Goal: Transaction & Acquisition: Book appointment/travel/reservation

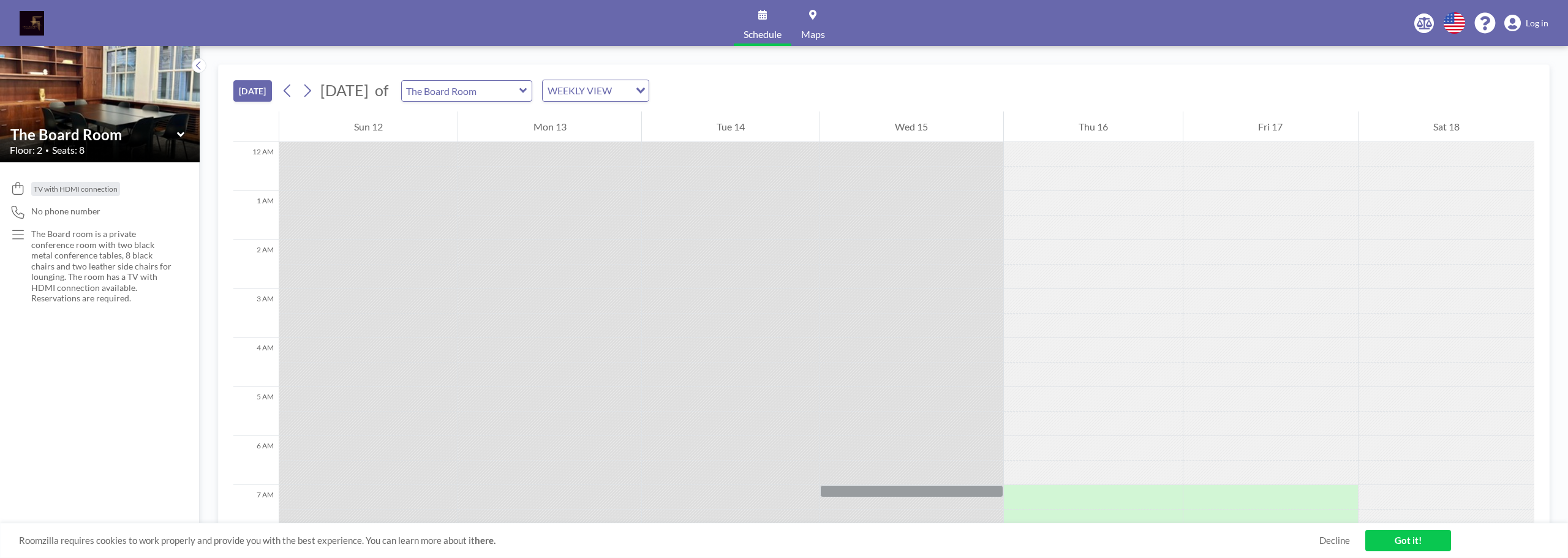
click at [1531, 17] on link "Log in" at bounding box center [1526, 23] width 44 height 17
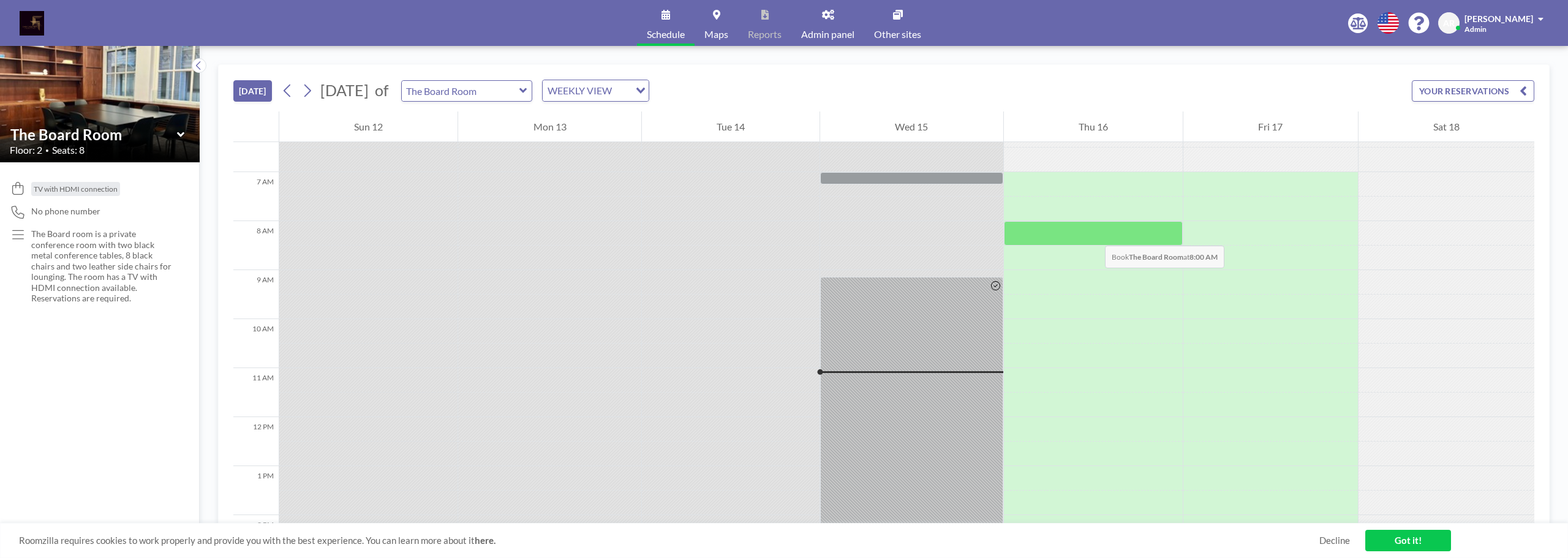
scroll to position [306, 0]
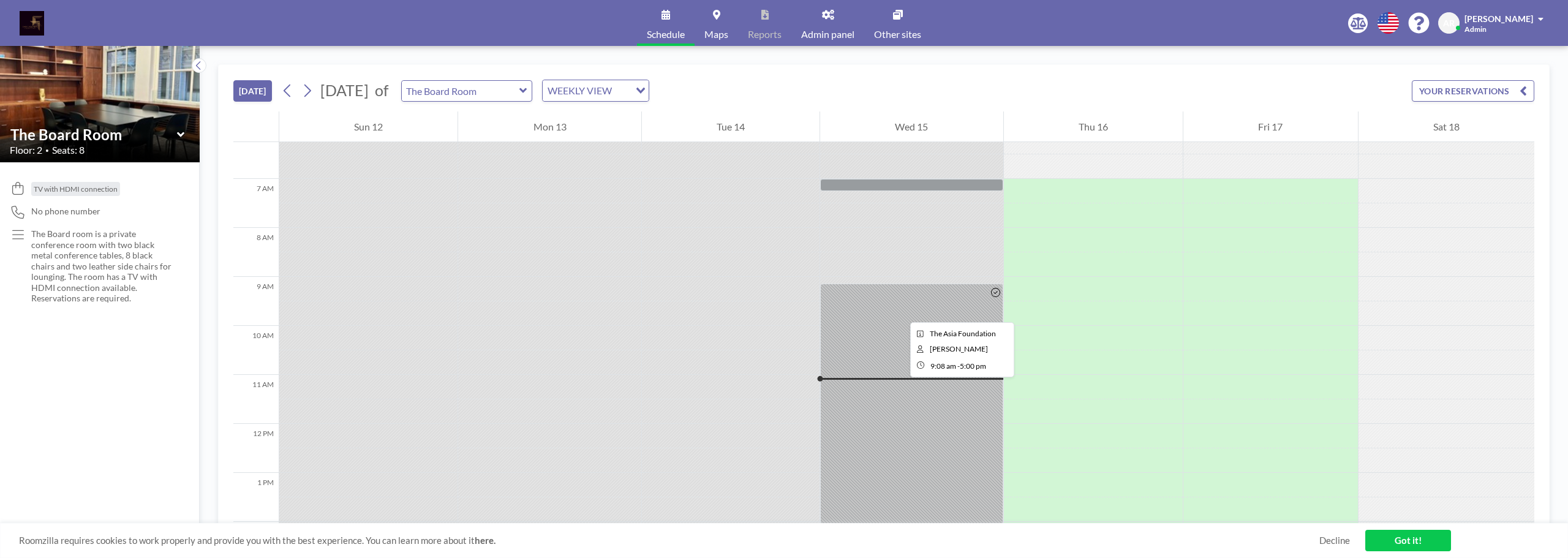
click at [900, 311] on div at bounding box center [911, 475] width 183 height 384
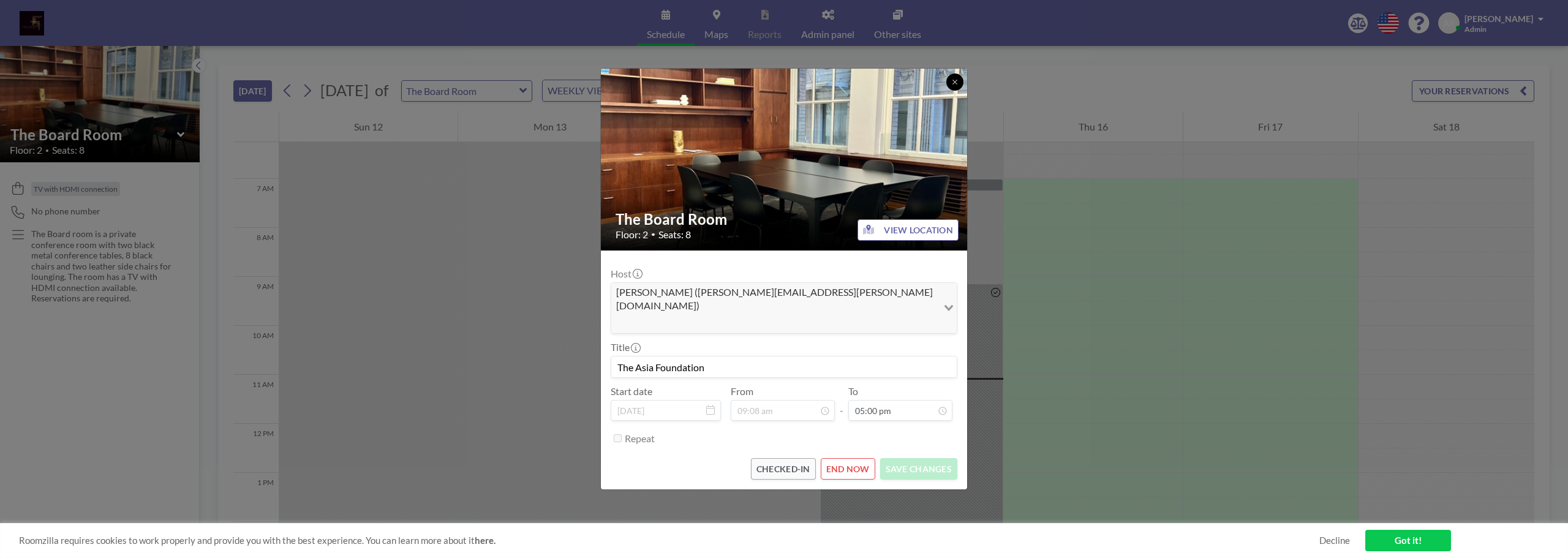
click at [959, 91] on button at bounding box center [954, 82] width 17 height 17
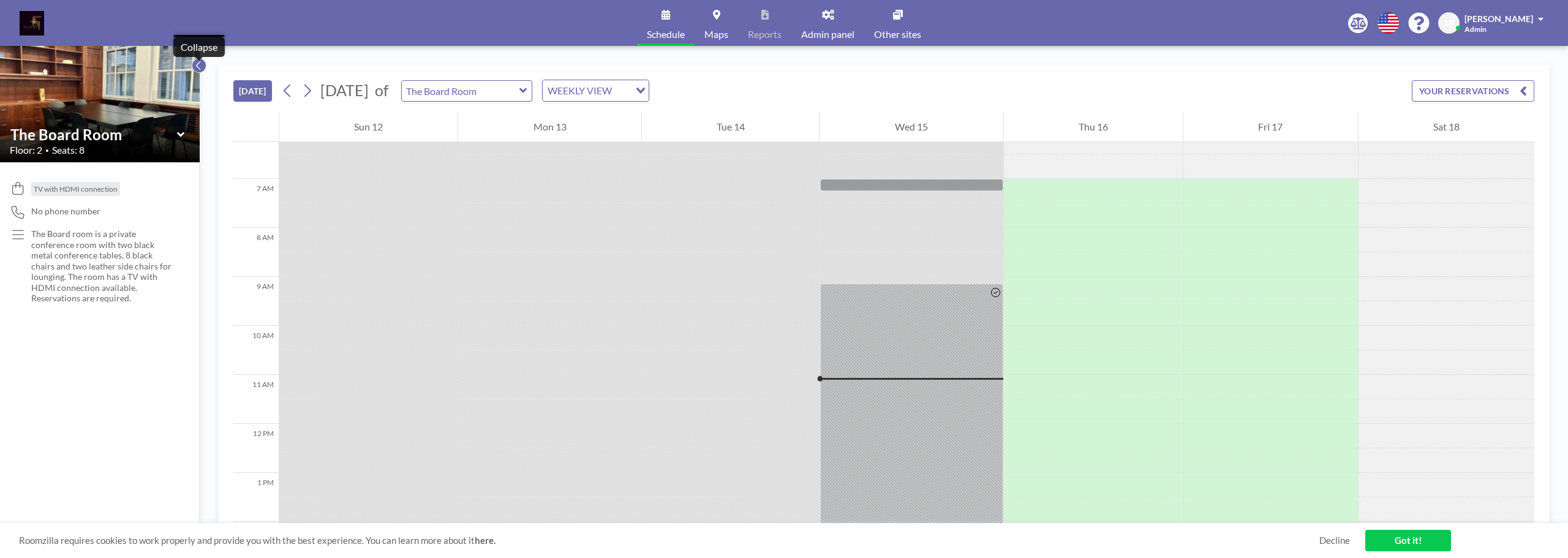
click at [197, 66] on icon at bounding box center [198, 65] width 4 height 8
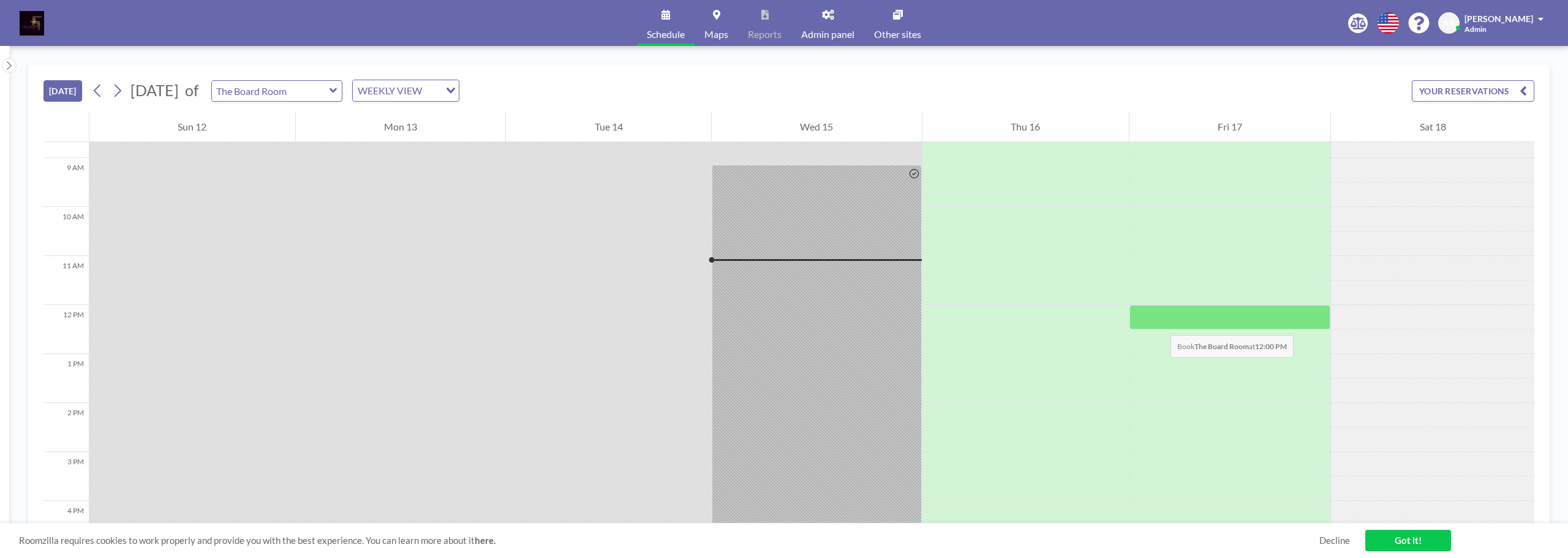
scroll to position [429, 0]
click at [1411, 534] on link "Got it!" at bounding box center [1408, 540] width 86 height 21
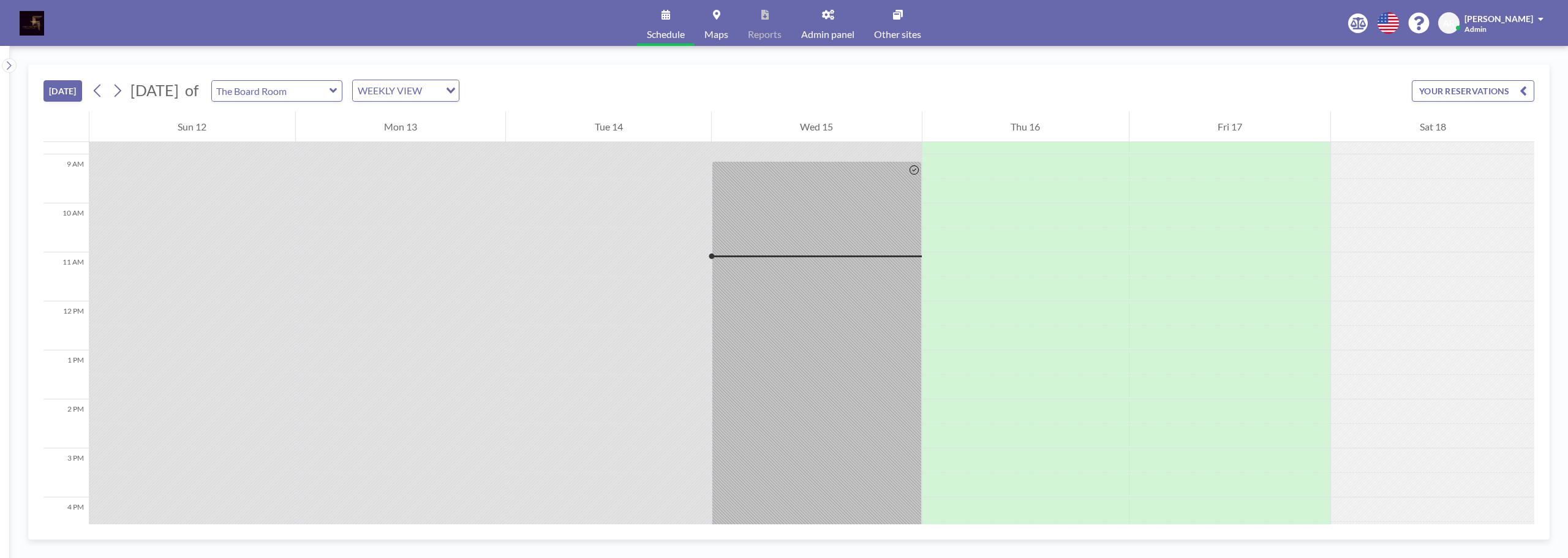
click at [39, 23] on img at bounding box center [31, 23] width 24 height 24
click at [720, 22] on link "Maps" at bounding box center [716, 23] width 44 height 46
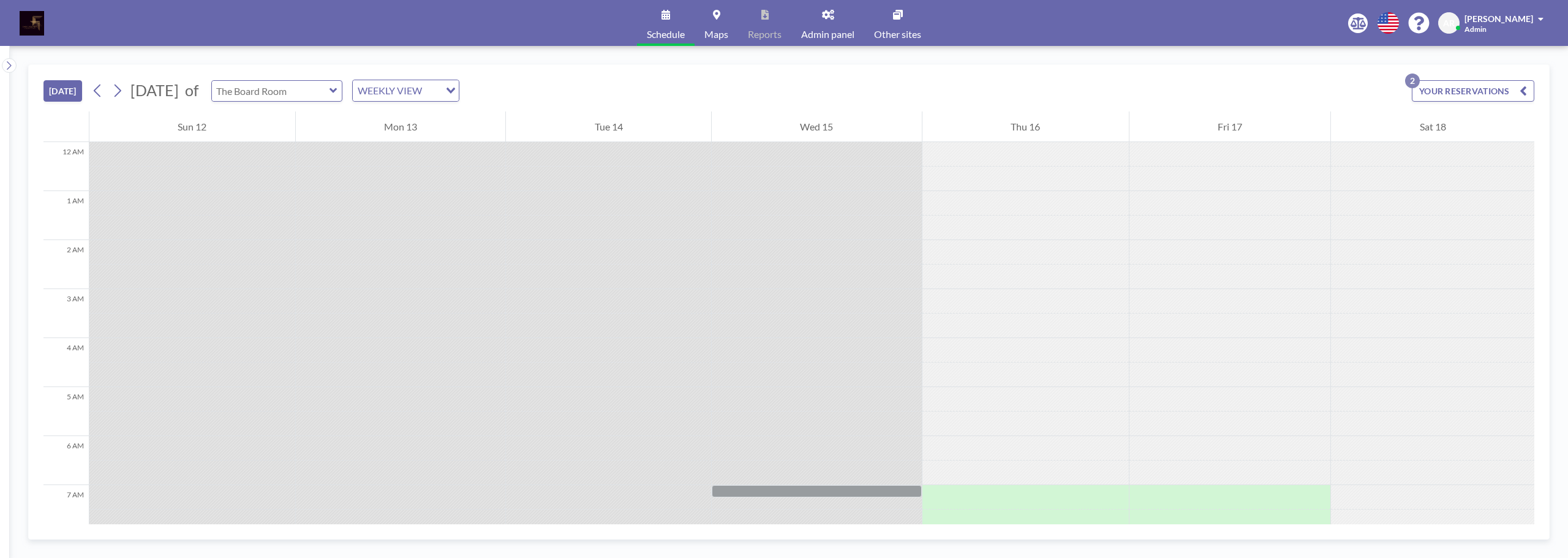
click at [312, 82] on input "text" at bounding box center [271, 91] width 118 height 20
type input "The Library"
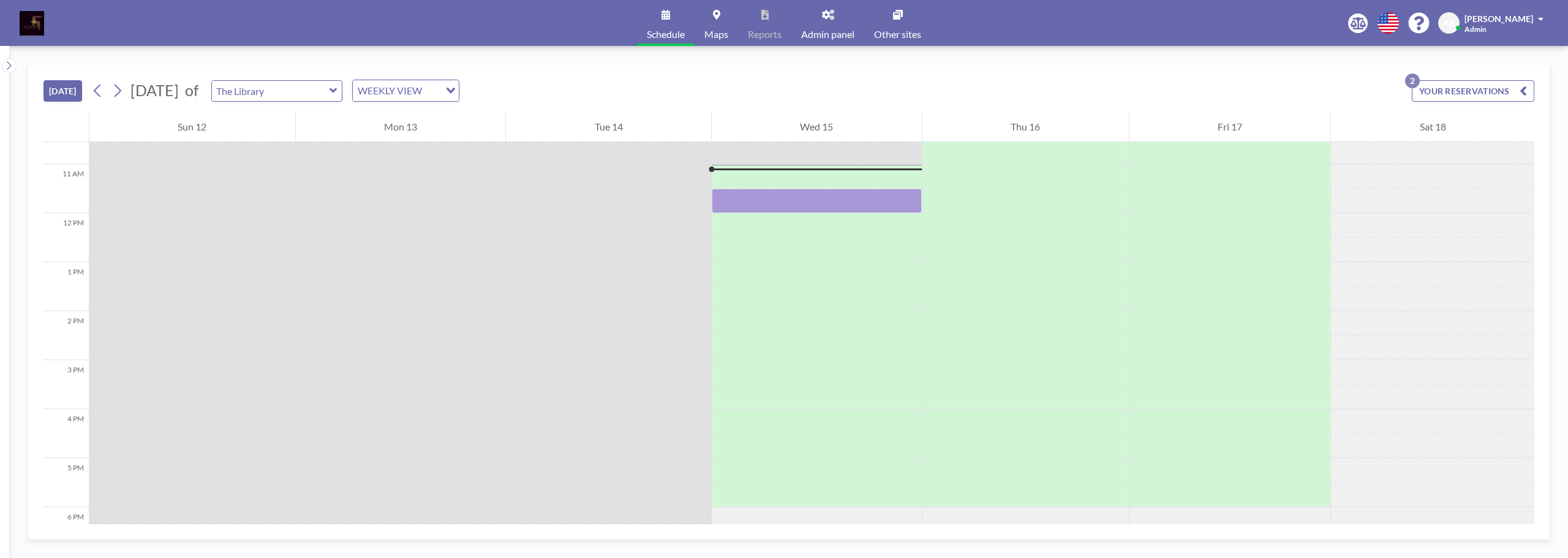
scroll to position [551, 0]
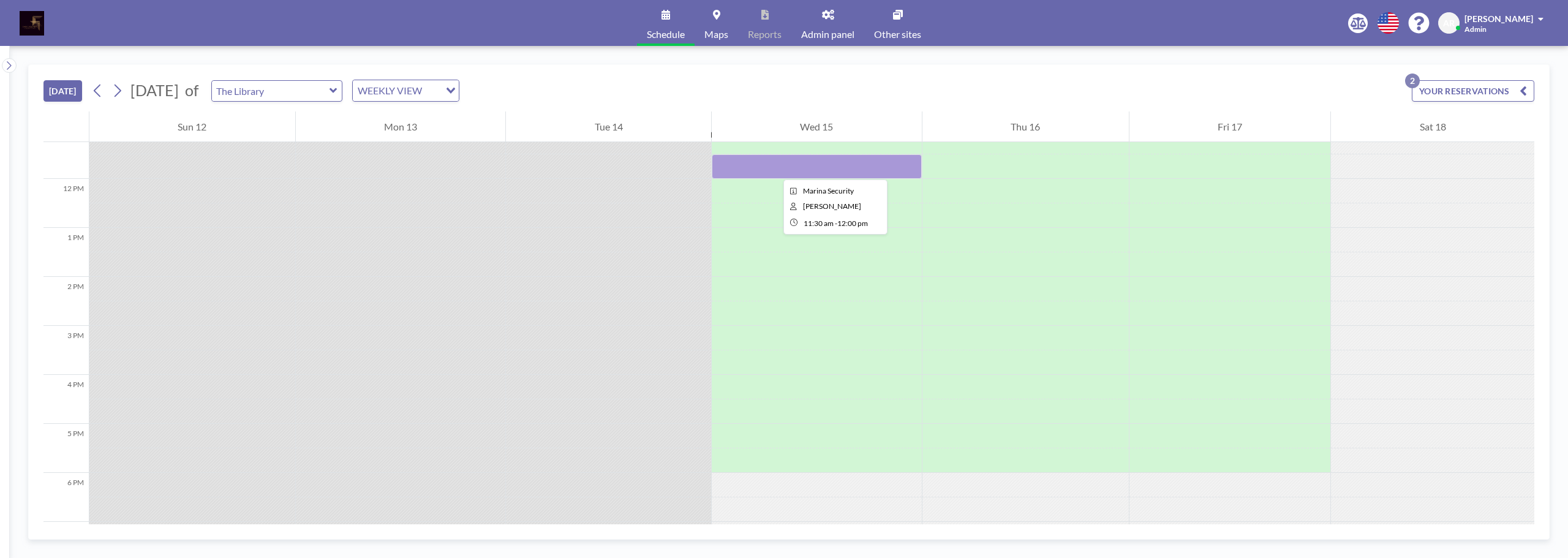
click at [774, 168] on div at bounding box center [817, 166] width 210 height 24
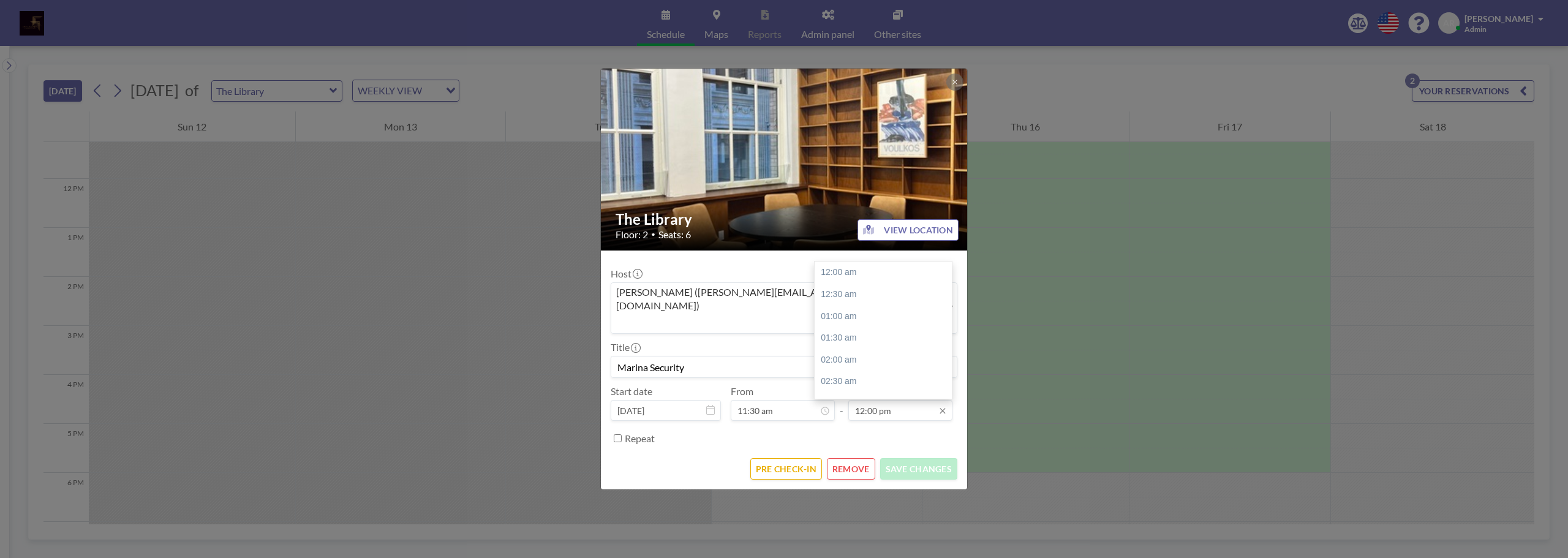
scroll to position [523, 0]
click at [893, 400] on input "12:00 pm" at bounding box center [900, 411] width 104 height 21
click at [871, 357] on div "05:00 pm" at bounding box center [886, 368] width 143 height 22
type input "05:00 pm"
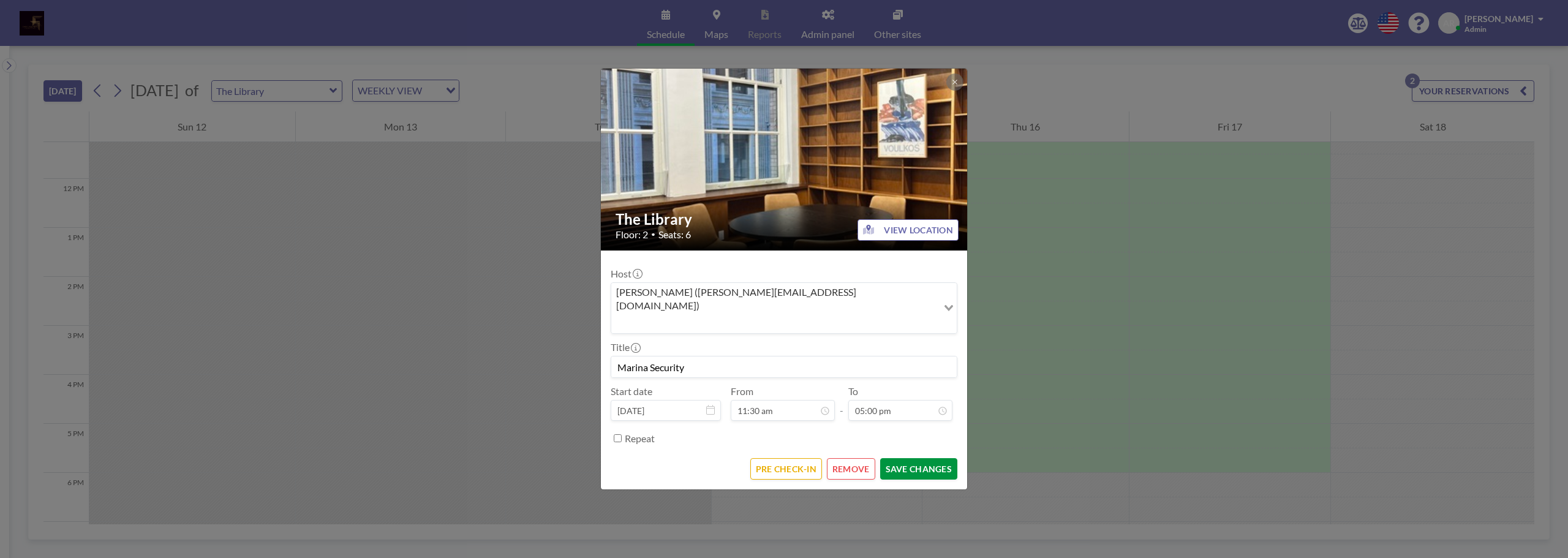
scroll to position [741, 0]
click at [905, 458] on button "SAVE CHANGES" at bounding box center [918, 469] width 77 height 21
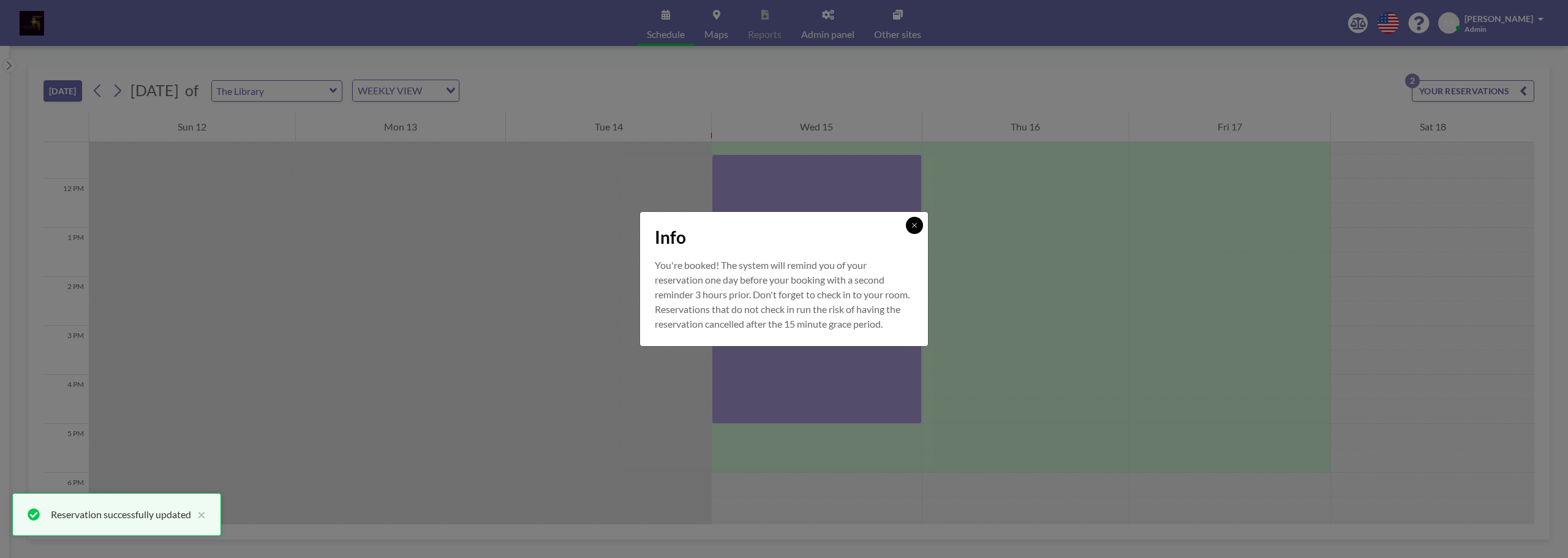
click at [914, 222] on icon at bounding box center [914, 225] width 8 height 8
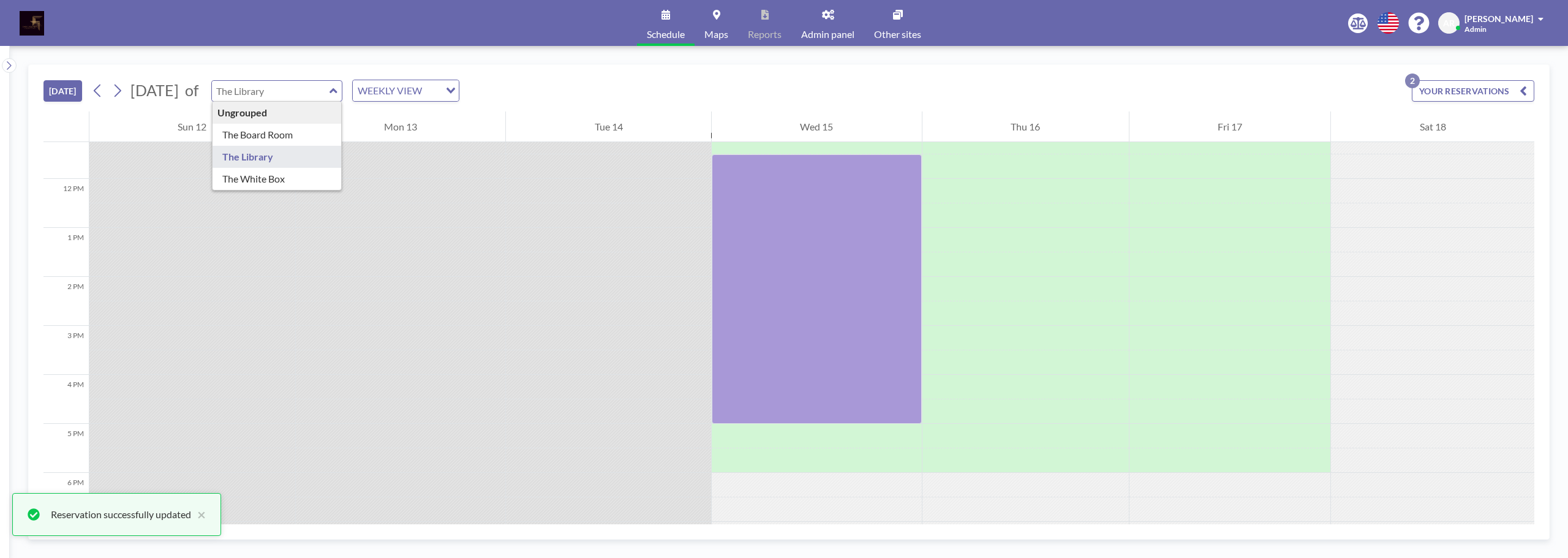
click at [330, 89] on input "text" at bounding box center [271, 91] width 118 height 20
type input "The White Box"
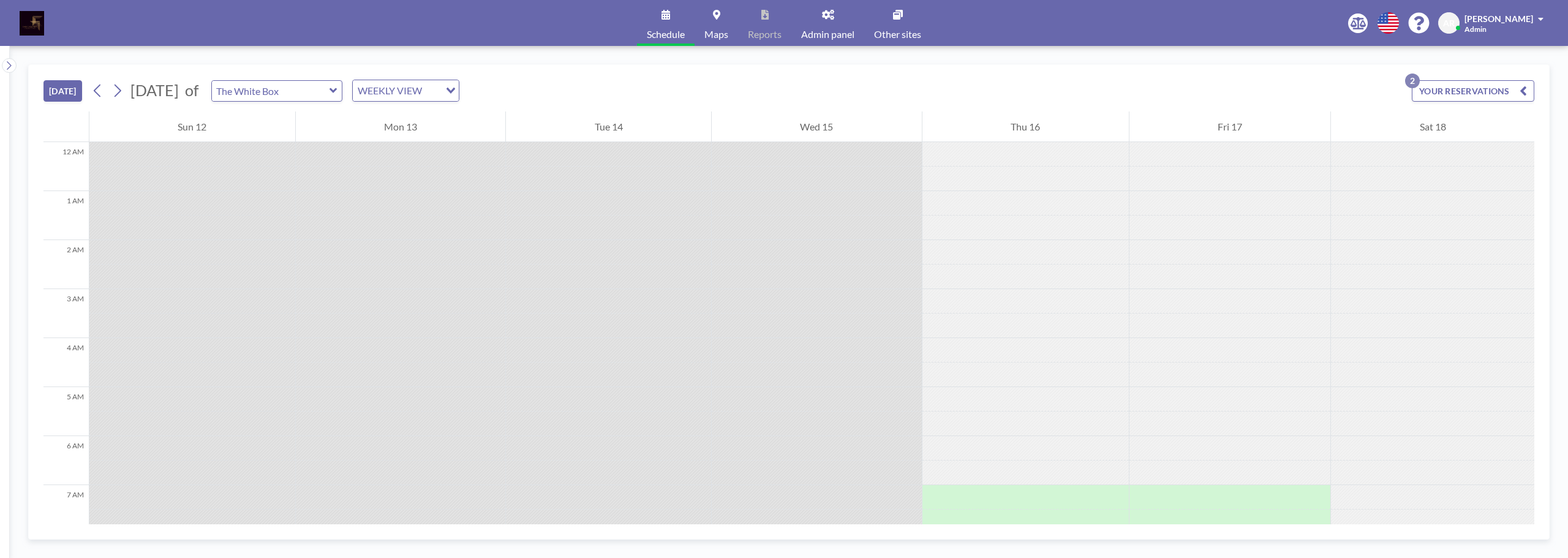
click at [711, 30] on span "Maps" at bounding box center [716, 34] width 24 height 10
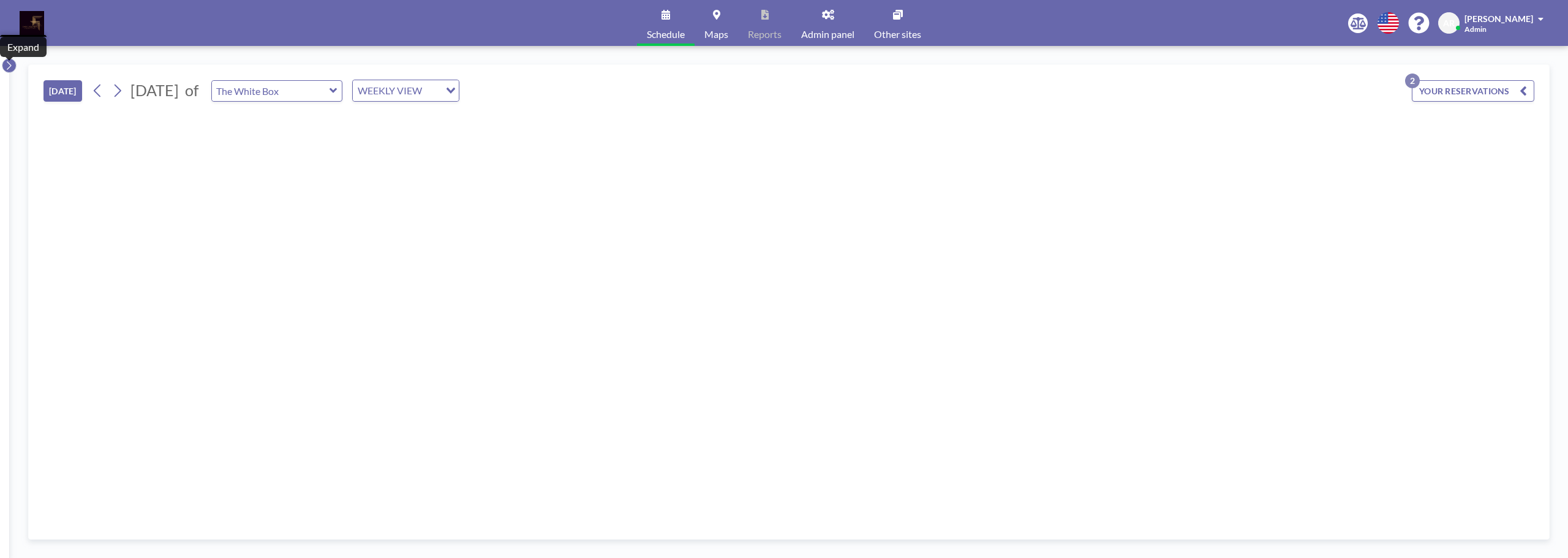
click at [5, 68] on icon at bounding box center [8, 66] width 8 height 12
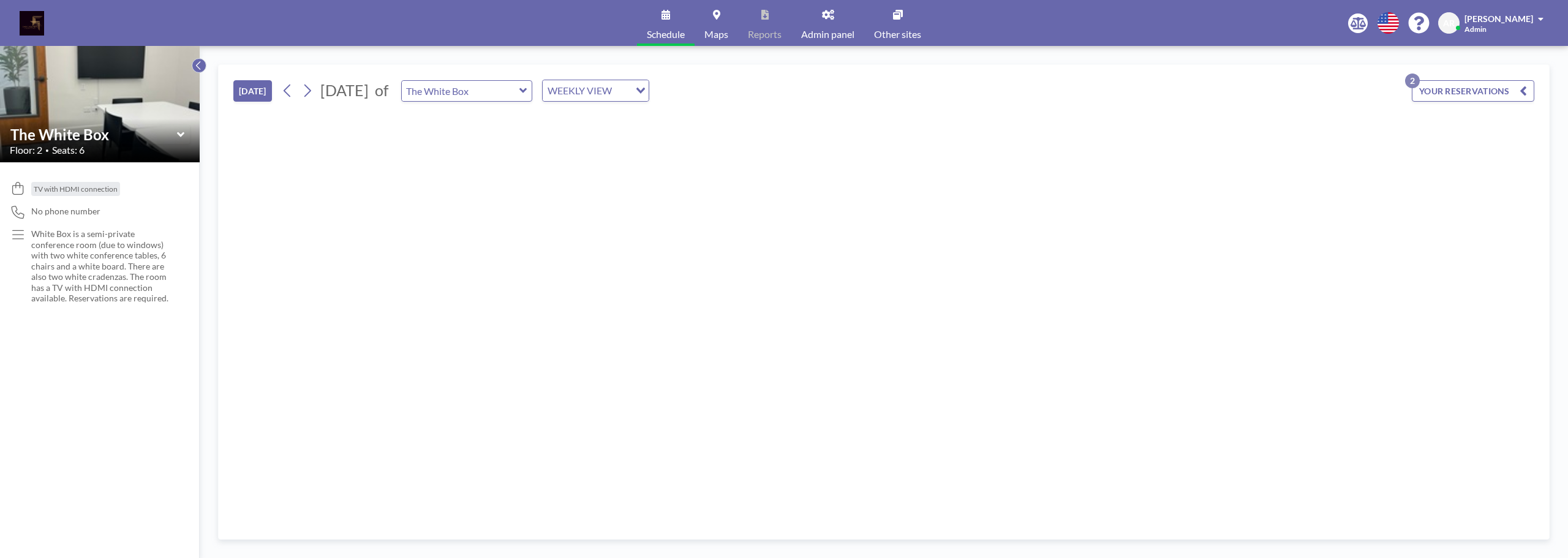
click at [199, 64] on icon at bounding box center [198, 66] width 8 height 12
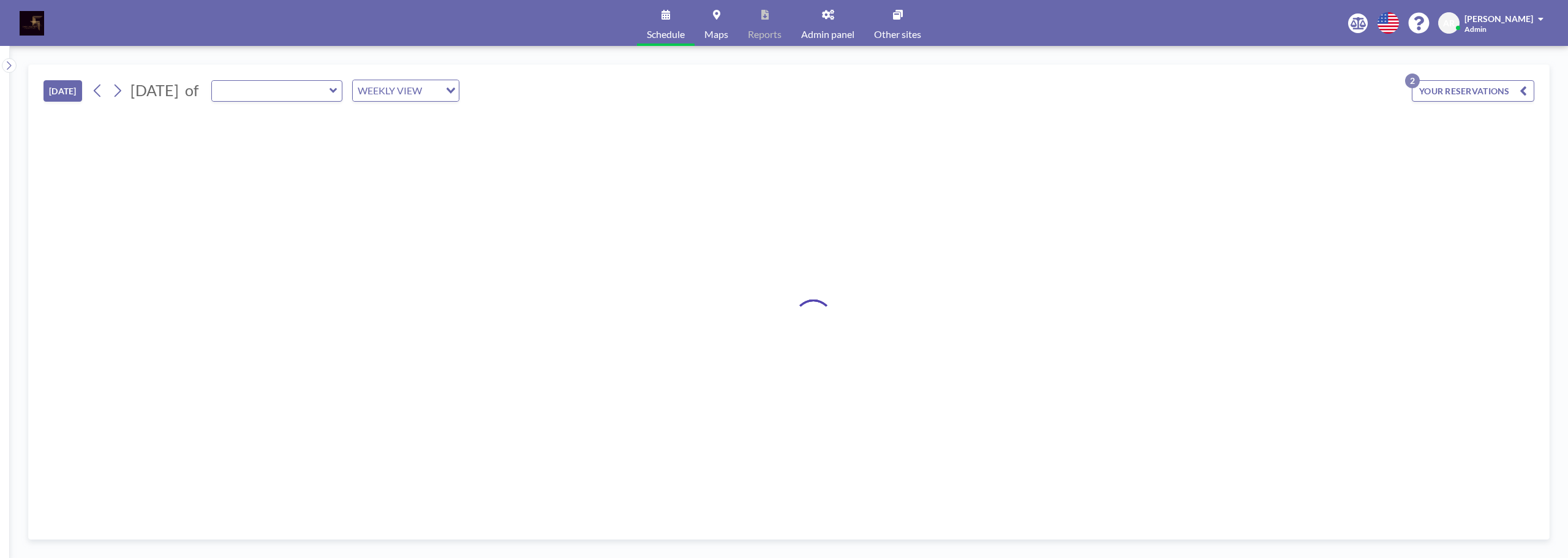
type input "The White Box"
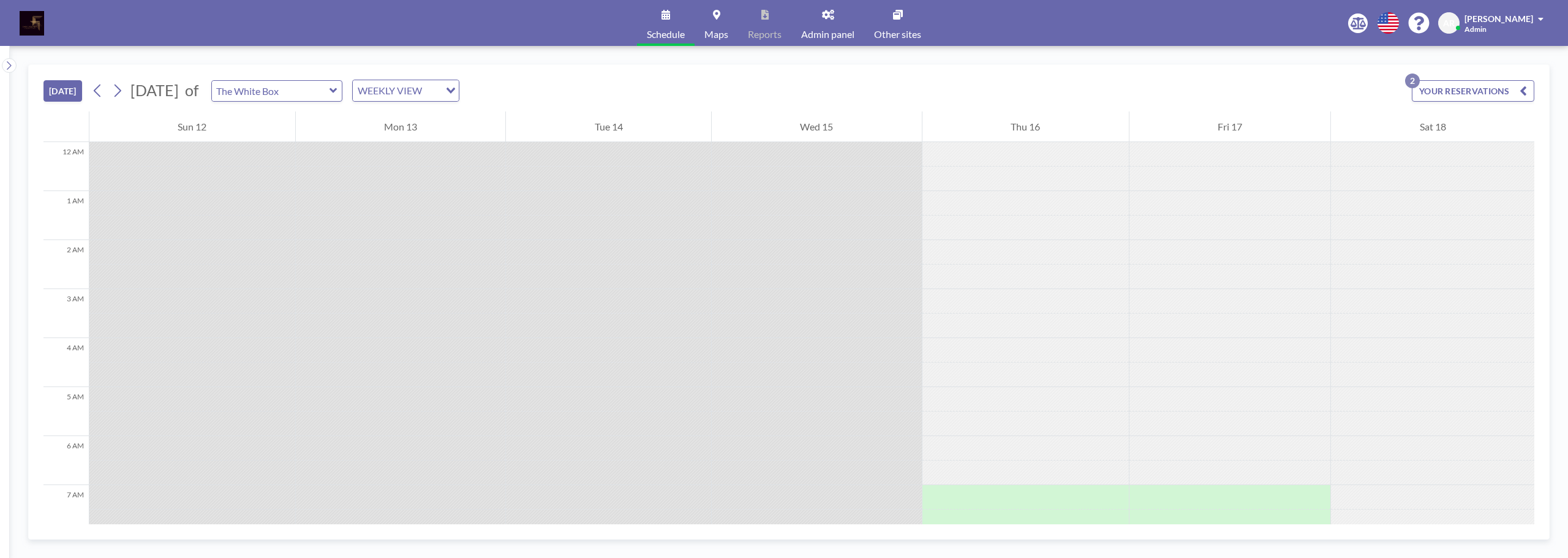
click at [718, 33] on span "Maps" at bounding box center [716, 34] width 24 height 10
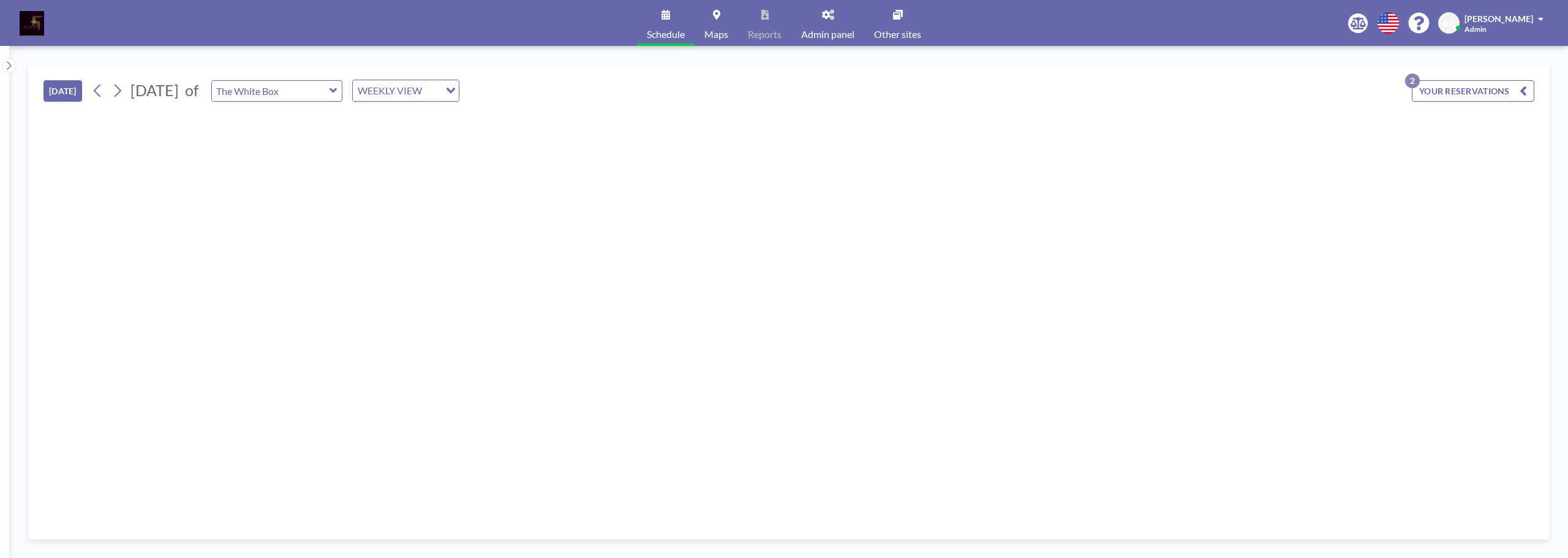
click at [72, 93] on button "[DATE]" at bounding box center [63, 91] width 39 height 21
click at [458, 87] on div "WEEKLY VIEW Loading..." at bounding box center [405, 91] width 106 height 21
click at [479, 109] on li "DAILY VIEW" at bounding box center [452, 112] width 105 height 18
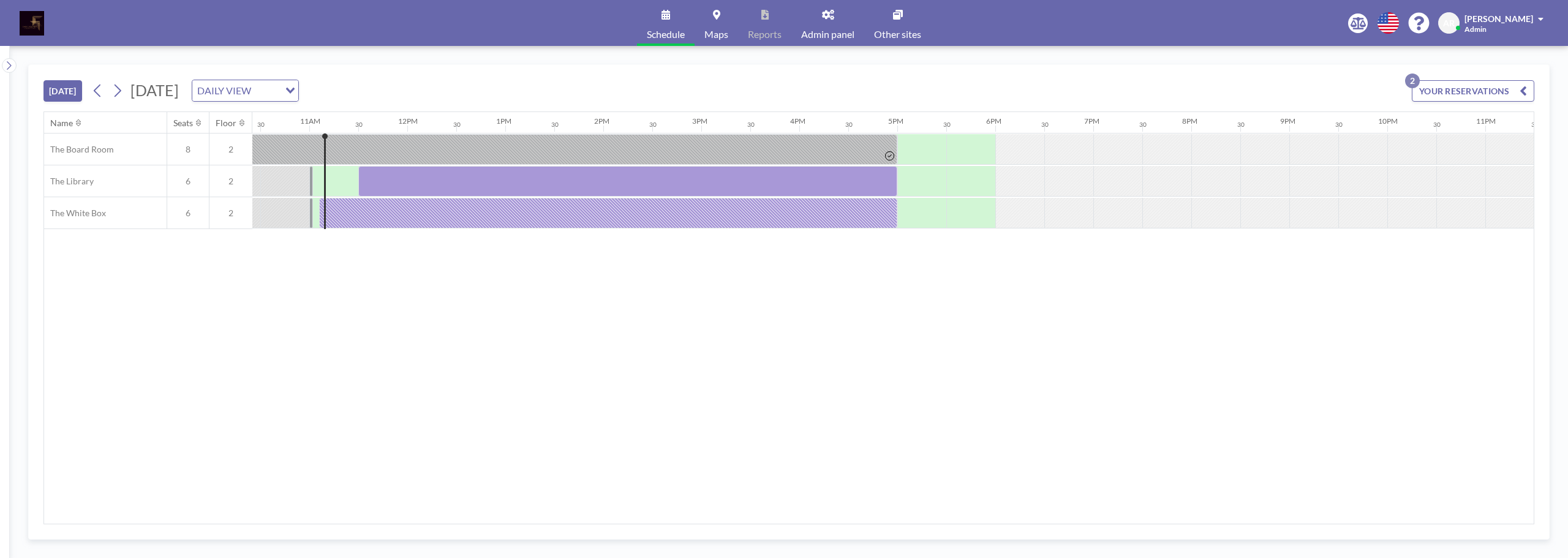
scroll to position [0, 1029]
click at [294, 90] on icon "Search for option" at bounding box center [290, 90] width 8 height 6
click at [116, 329] on div "Name Seats Floor 12AM 30 1AM 30 2AM 30 3AM 30 4AM 30 5AM 30 6AM 30 7AM 30 8AM 3…" at bounding box center [789, 318] width 1490 height 411
click at [26, 27] on img at bounding box center [31, 23] width 24 height 24
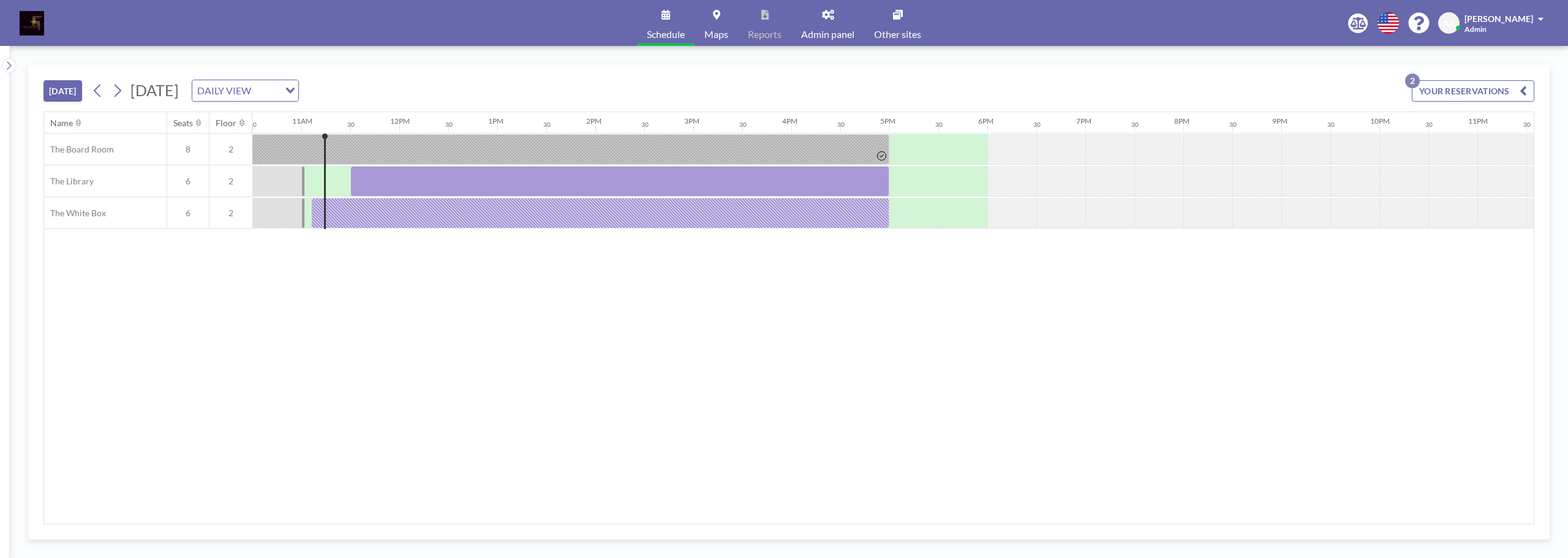
click at [25, 26] on img at bounding box center [31, 23] width 24 height 24
click at [1502, 17] on span "Adam Ryon" at bounding box center [1499, 18] width 69 height 10
click at [1505, 84] on span "Log out" at bounding box center [1506, 83] width 28 height 12
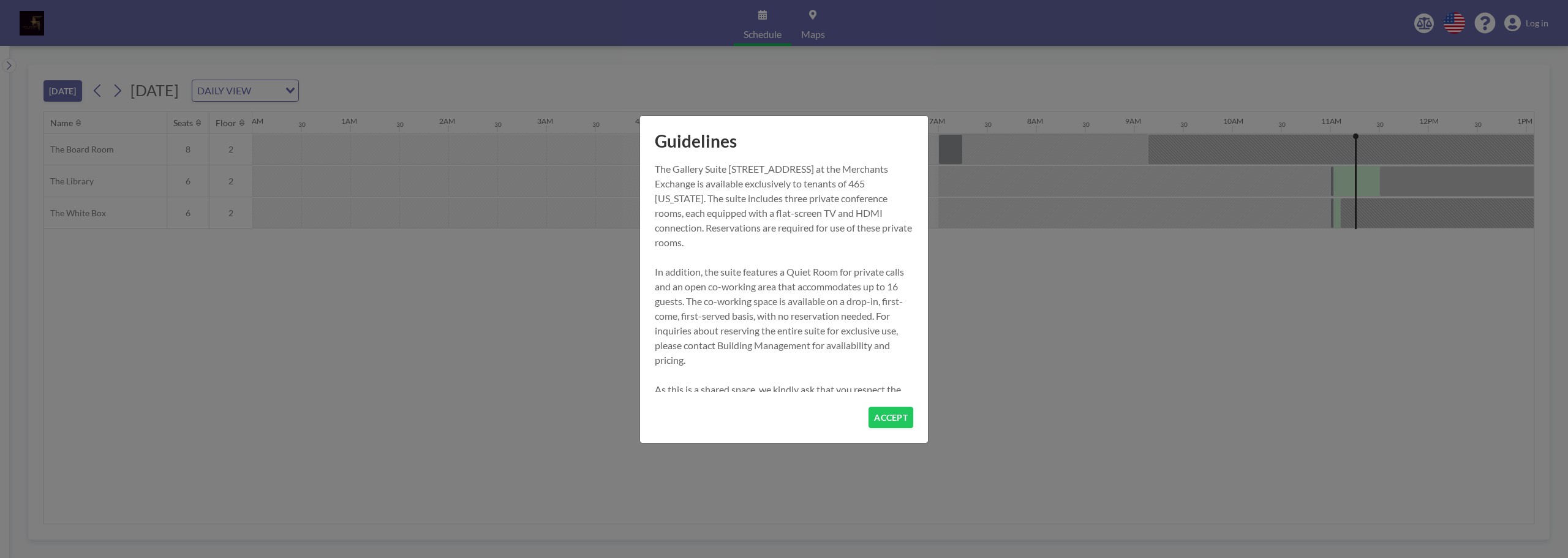
scroll to position [0, 1029]
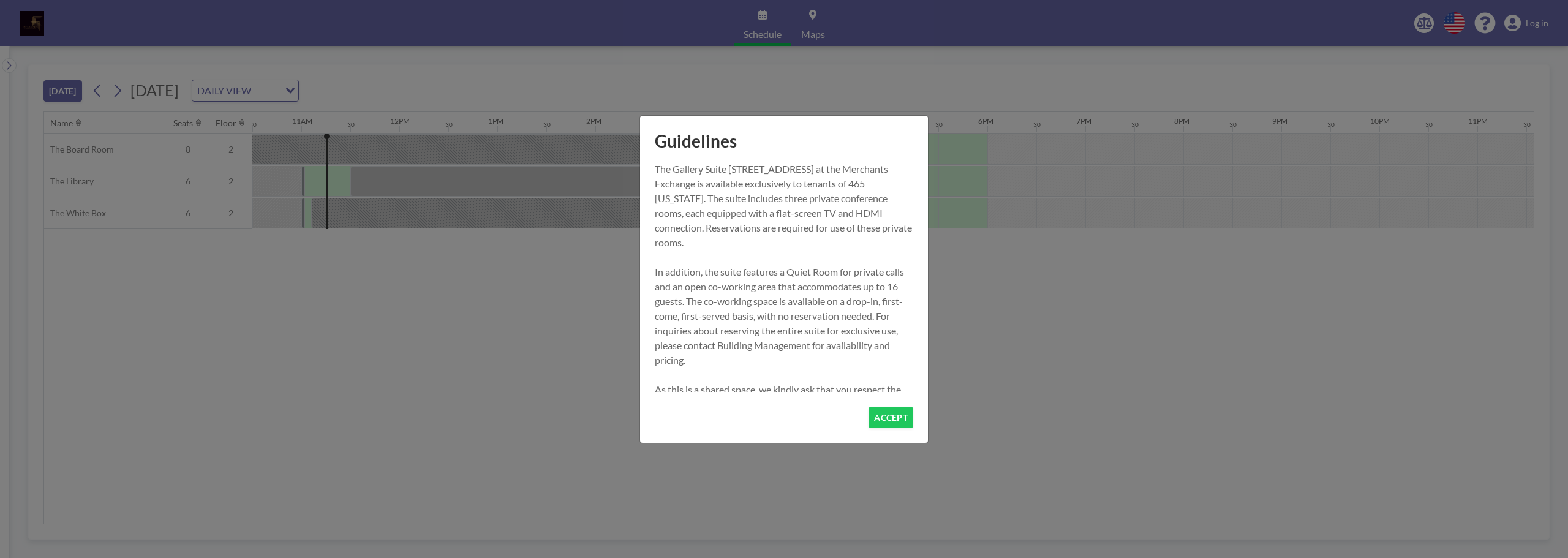
click at [709, 225] on p "The Gallery Suite [STREET_ADDRESS] at the Merchants Exchange is available exclu…" at bounding box center [783, 205] width 258 height 88
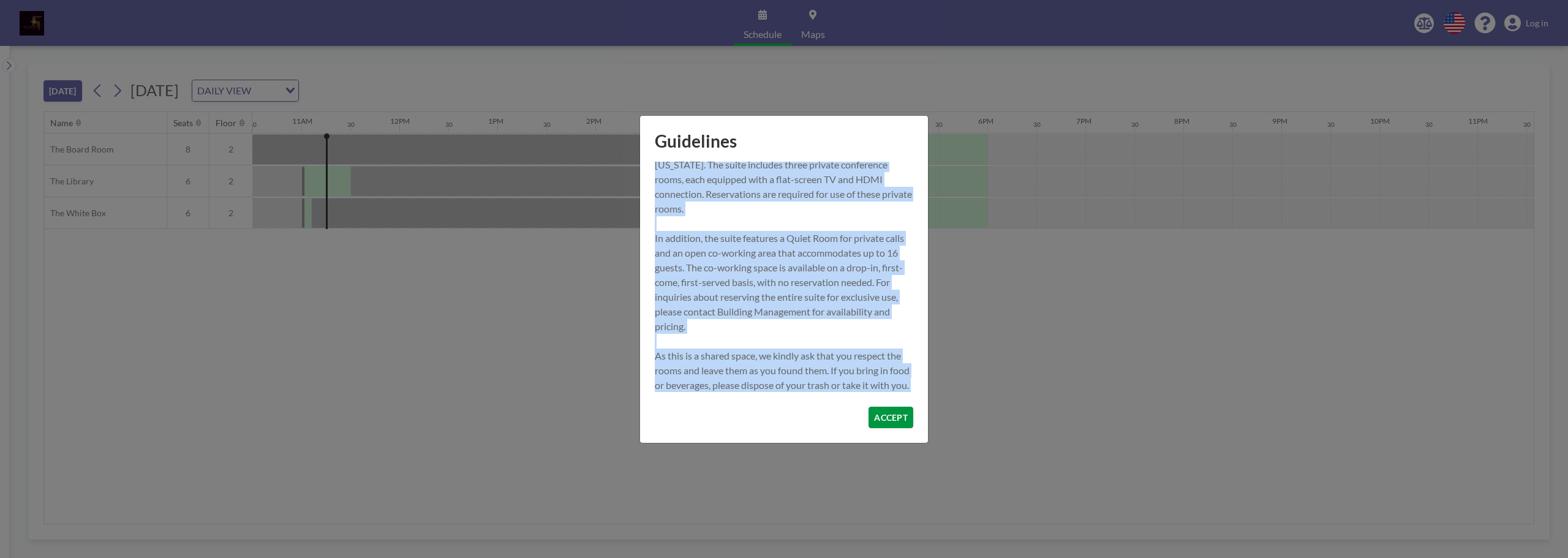
scroll to position [78, 0]
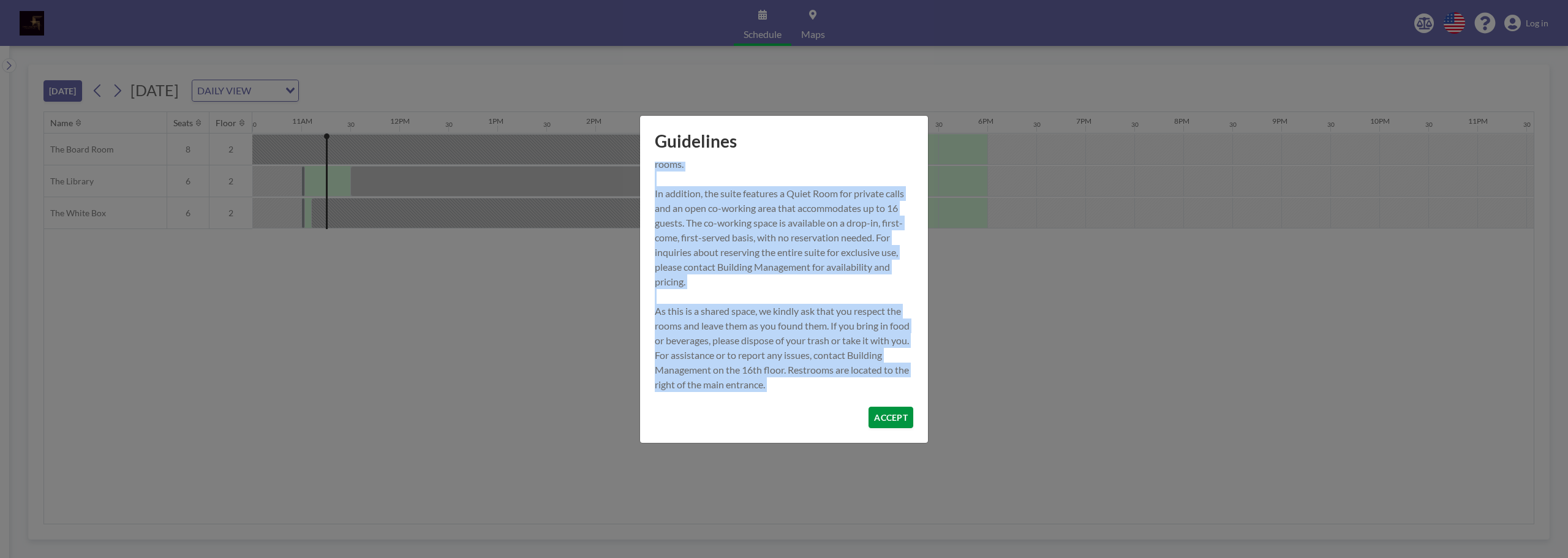
drag, startPoint x: 657, startPoint y: 168, endPoint x: 887, endPoint y: 425, distance: 344.9
click at [887, 425] on div "The Gallery Suite 210 Conferencing Center at the Merchants Exchange is availabl…" at bounding box center [784, 302] width 288 height 281
copy body "The Gallery Suite 210 Conferencing Center at the Merchants Exchange is availabl…"
click at [909, 415] on button "ACCEPT" at bounding box center [891, 417] width 45 height 21
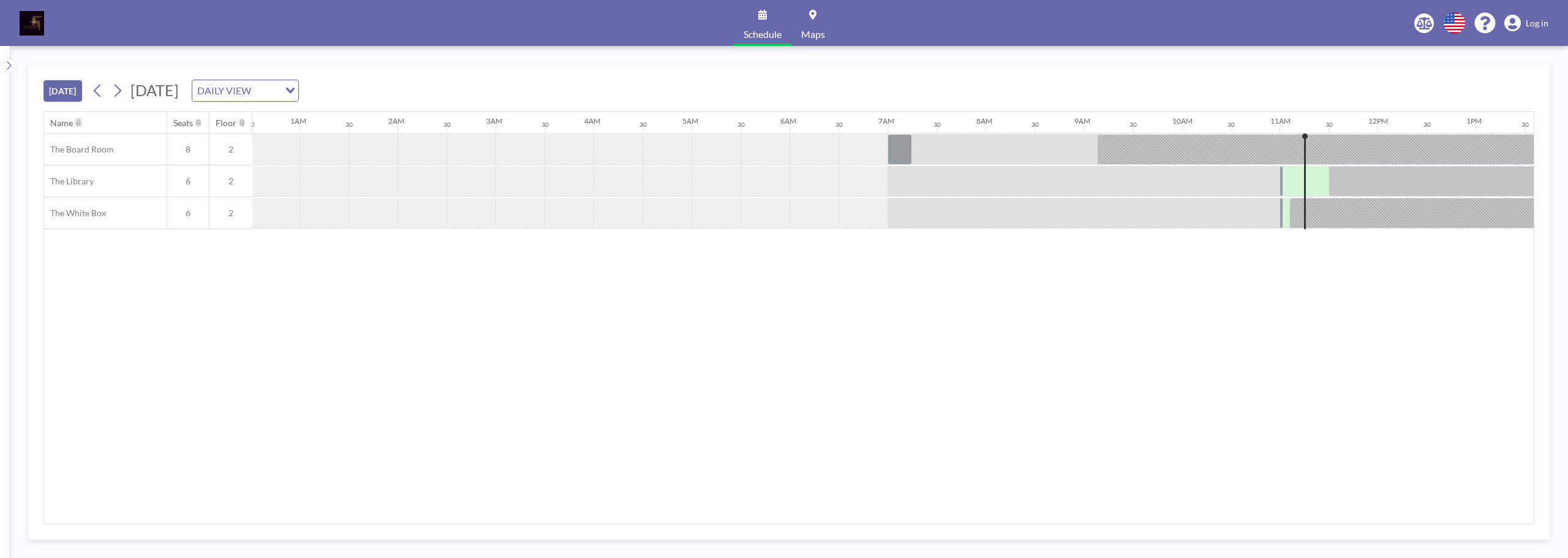
scroll to position [0, 38]
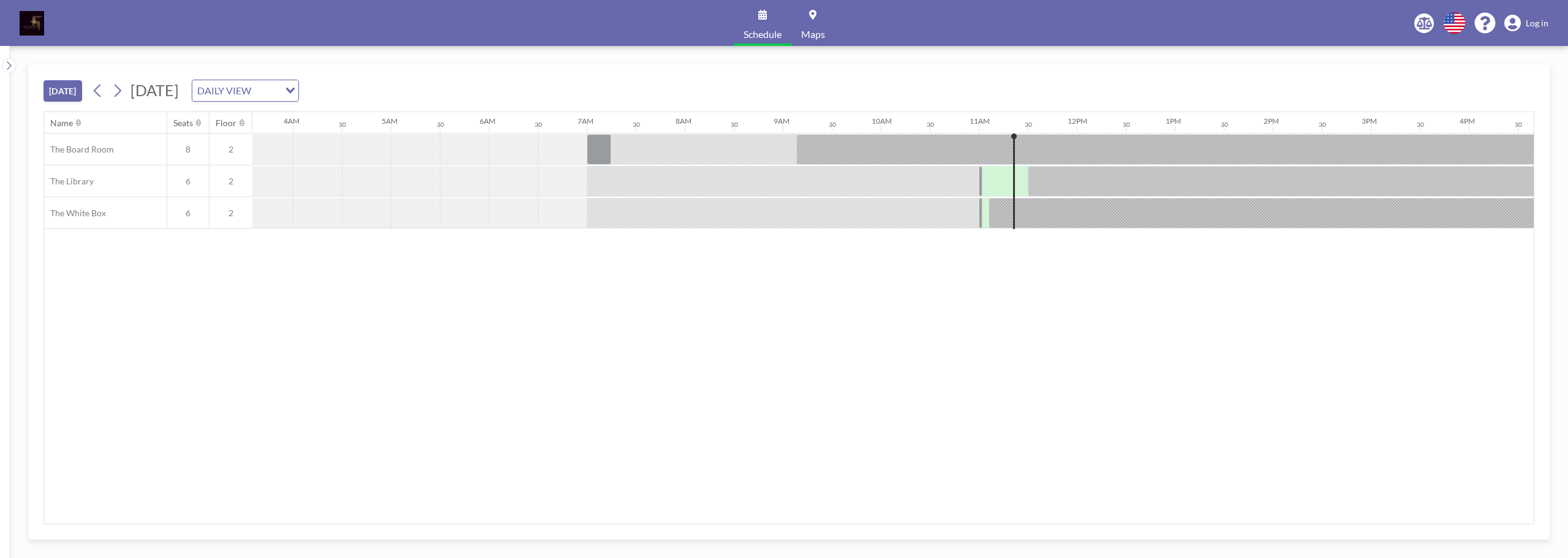
scroll to position [0, 1029]
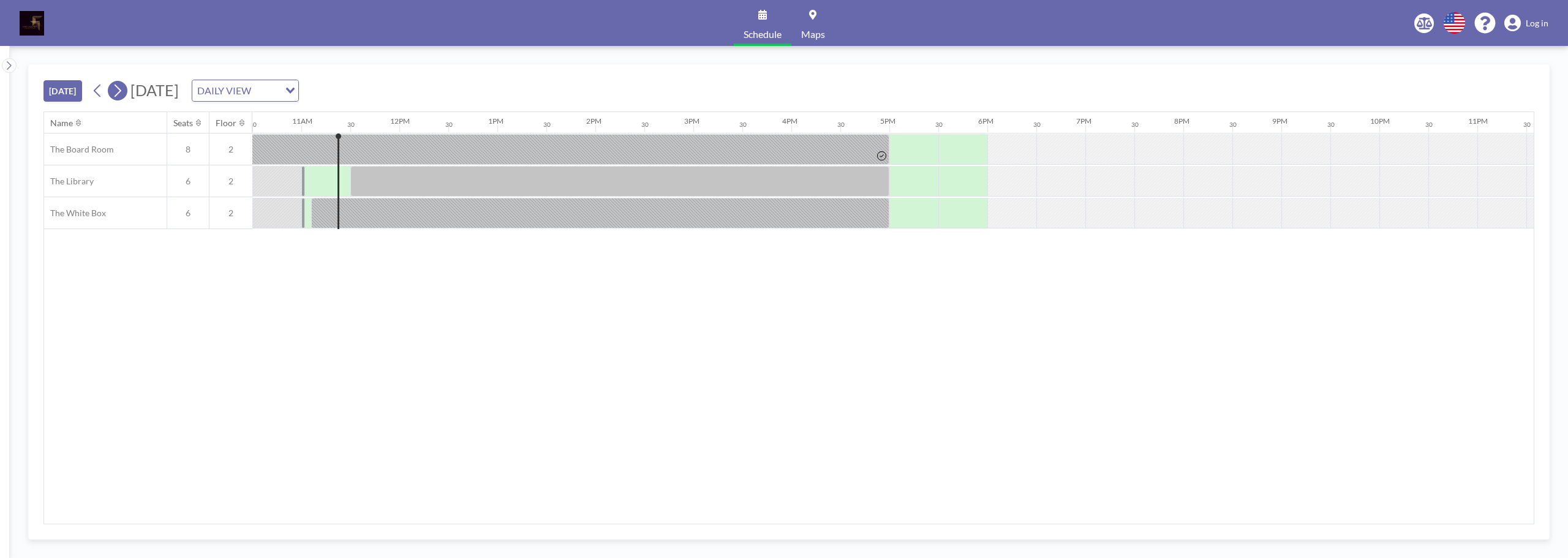
click at [120, 89] on icon at bounding box center [117, 91] width 12 height 19
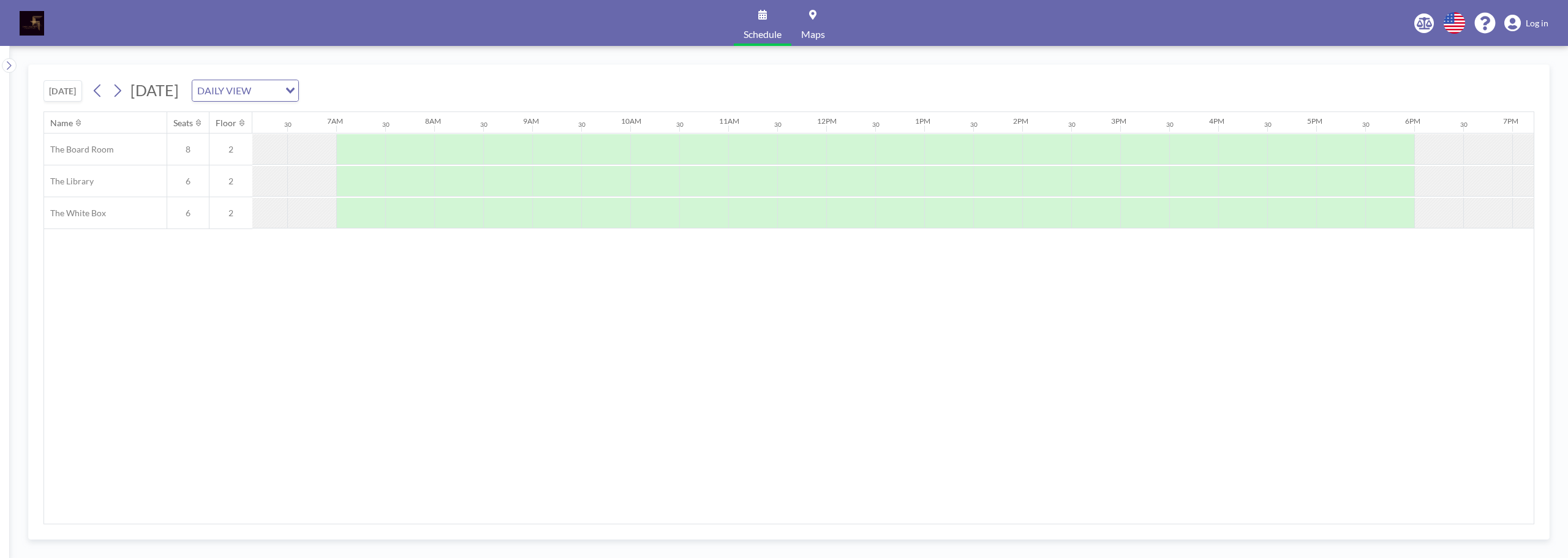
scroll to position [0, 598]
click at [813, 35] on span "Maps" at bounding box center [813, 34] width 24 height 10
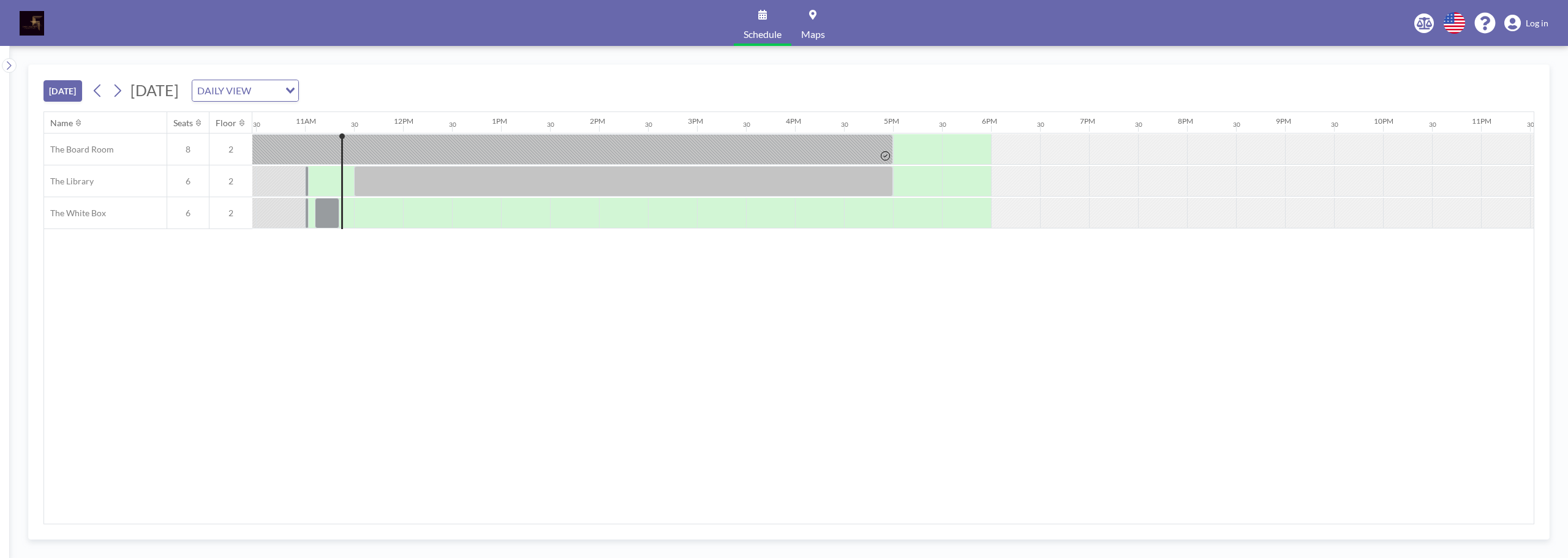
scroll to position [0, 1029]
click at [1540, 15] on link "Log in" at bounding box center [1526, 23] width 44 height 17
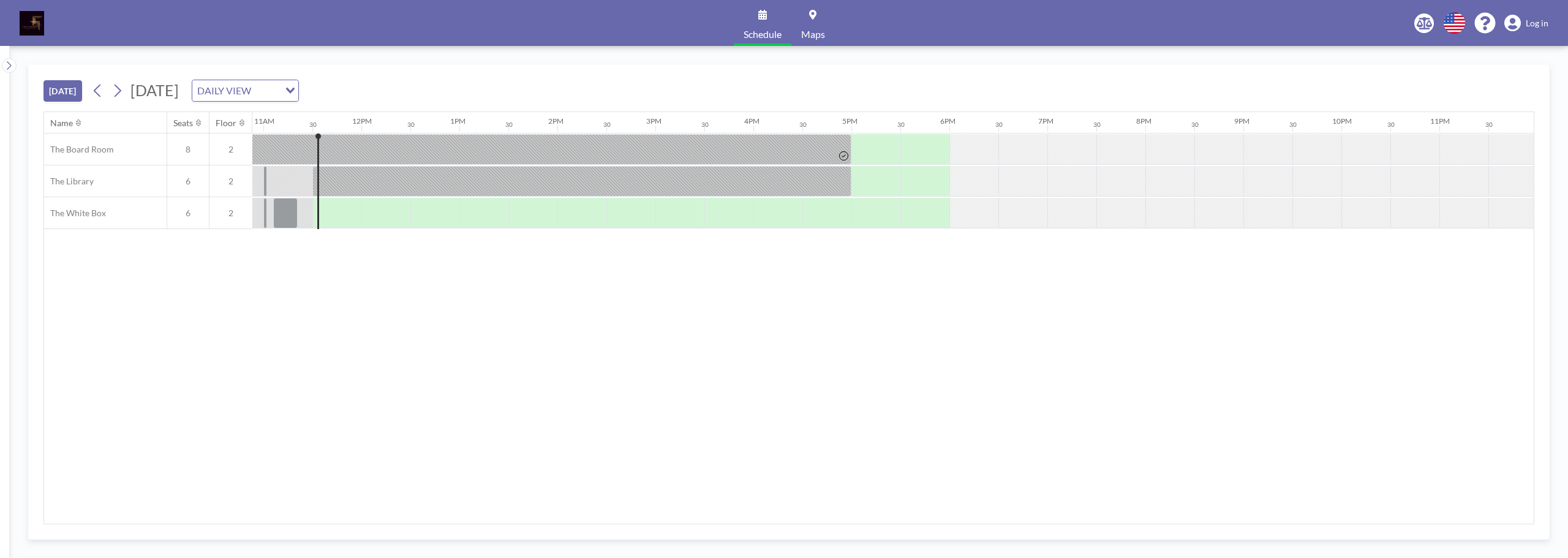
scroll to position [0, 1072]
click at [1542, 24] on span "Log in" at bounding box center [1537, 24] width 23 height 11
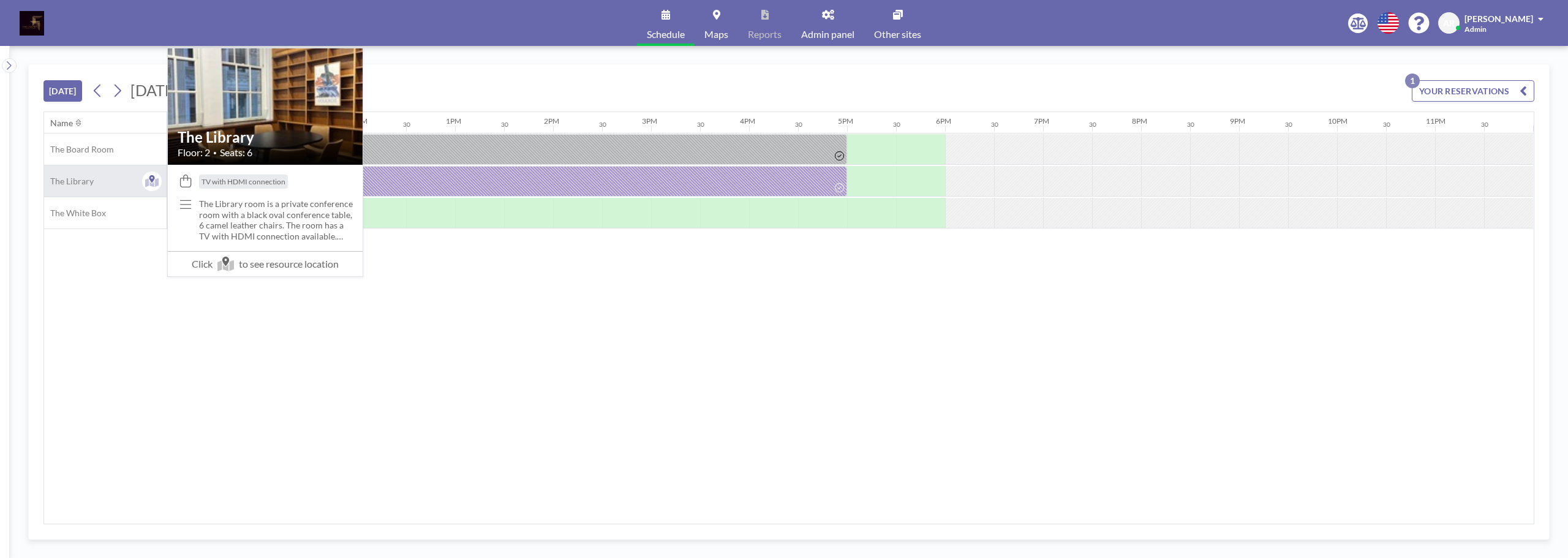
scroll to position [0, 1072]
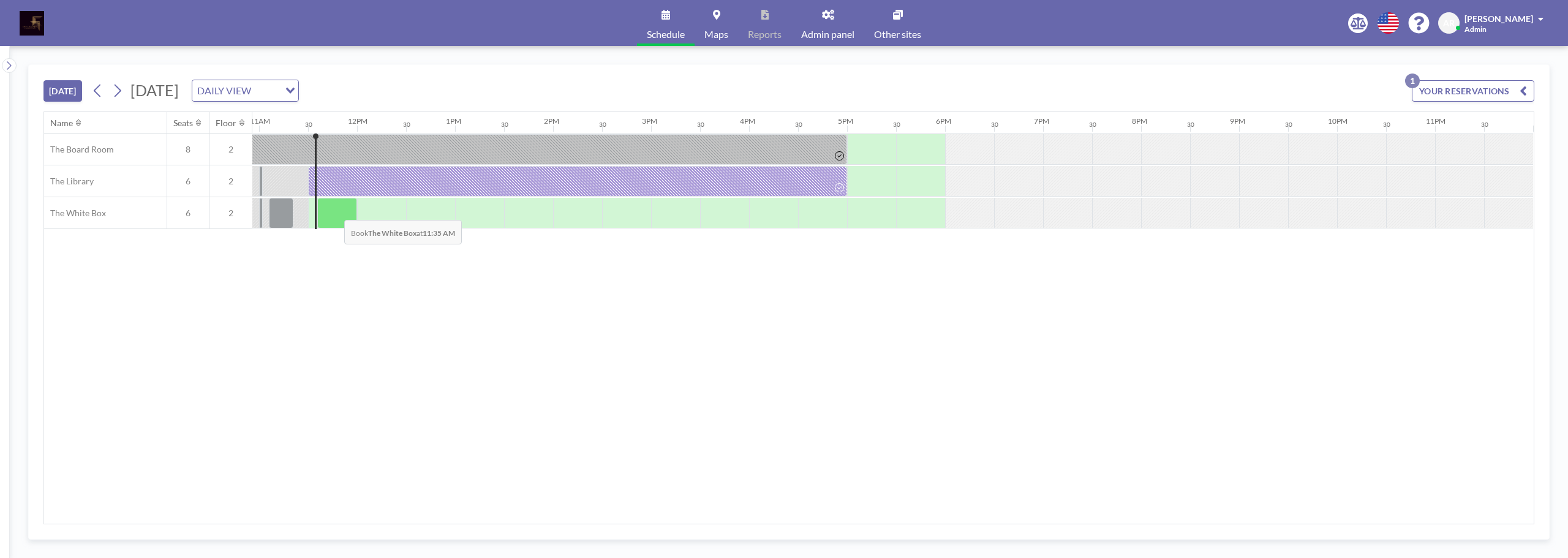
click at [335, 210] on div at bounding box center [337, 213] width 39 height 30
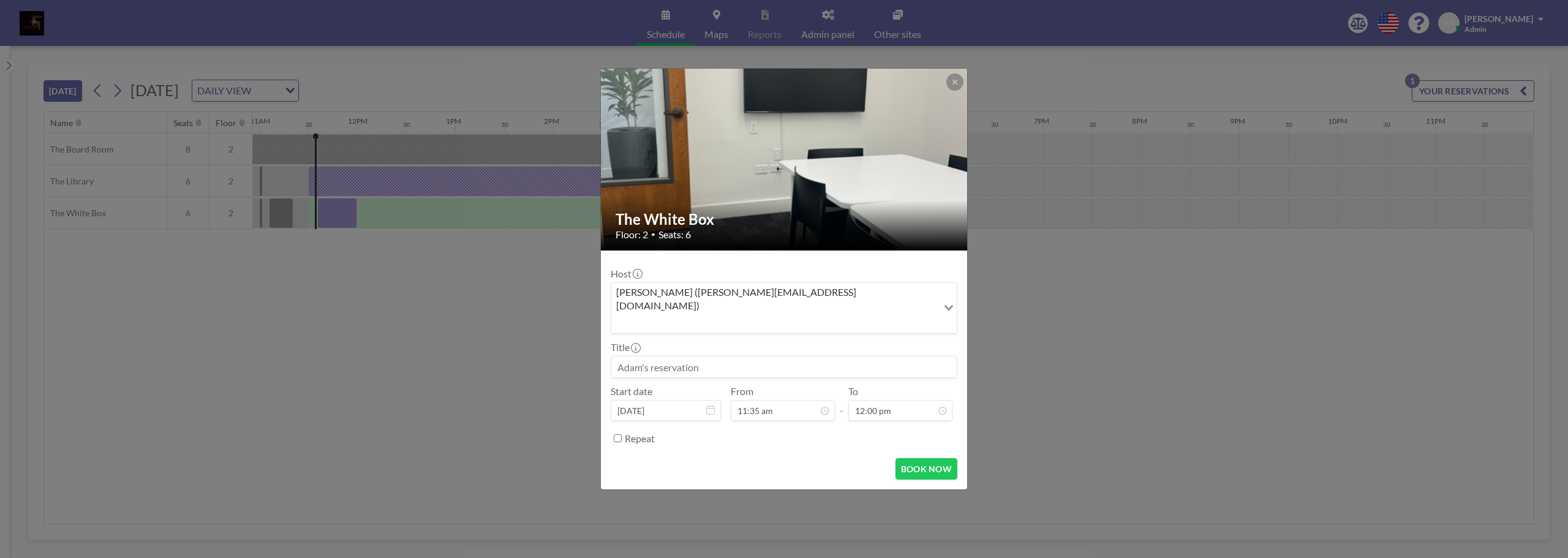
click at [195, 289] on div "The White Box Floor: 2 • Seats: 6 Host [PERSON_NAME] ([PERSON_NAME][EMAIL_ADDRE…" at bounding box center [784, 279] width 1568 height 558
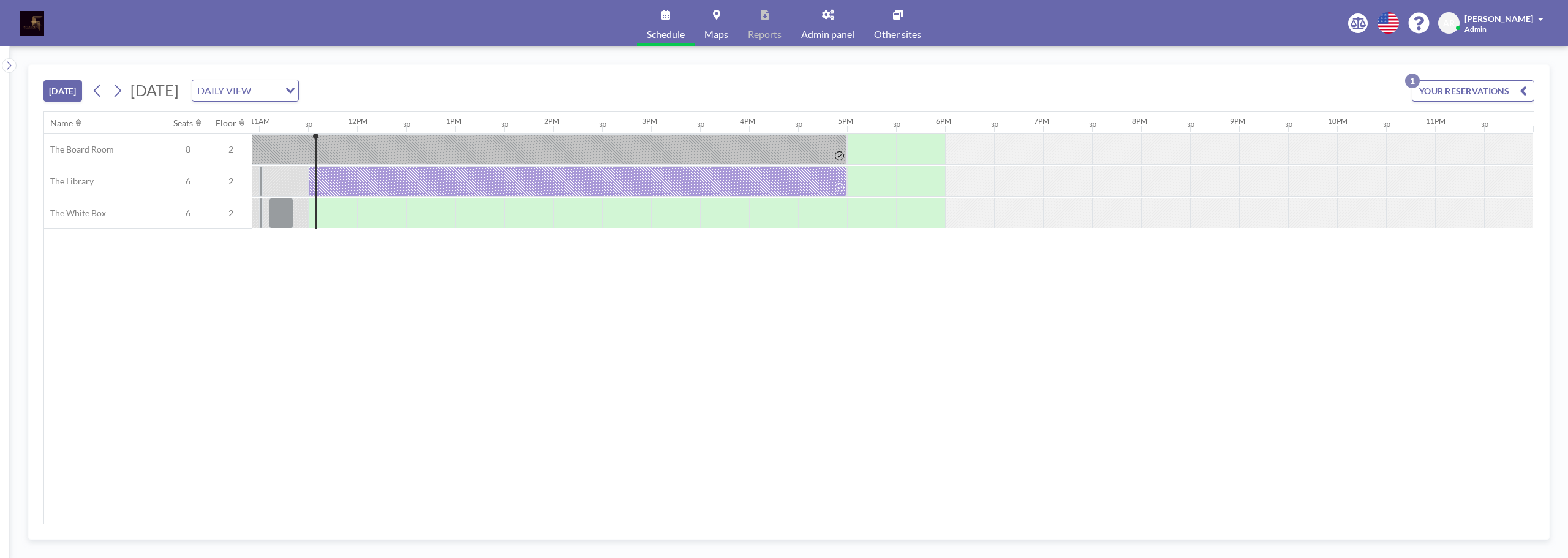
click at [827, 38] on span "Admin panel" at bounding box center [828, 34] width 53 height 10
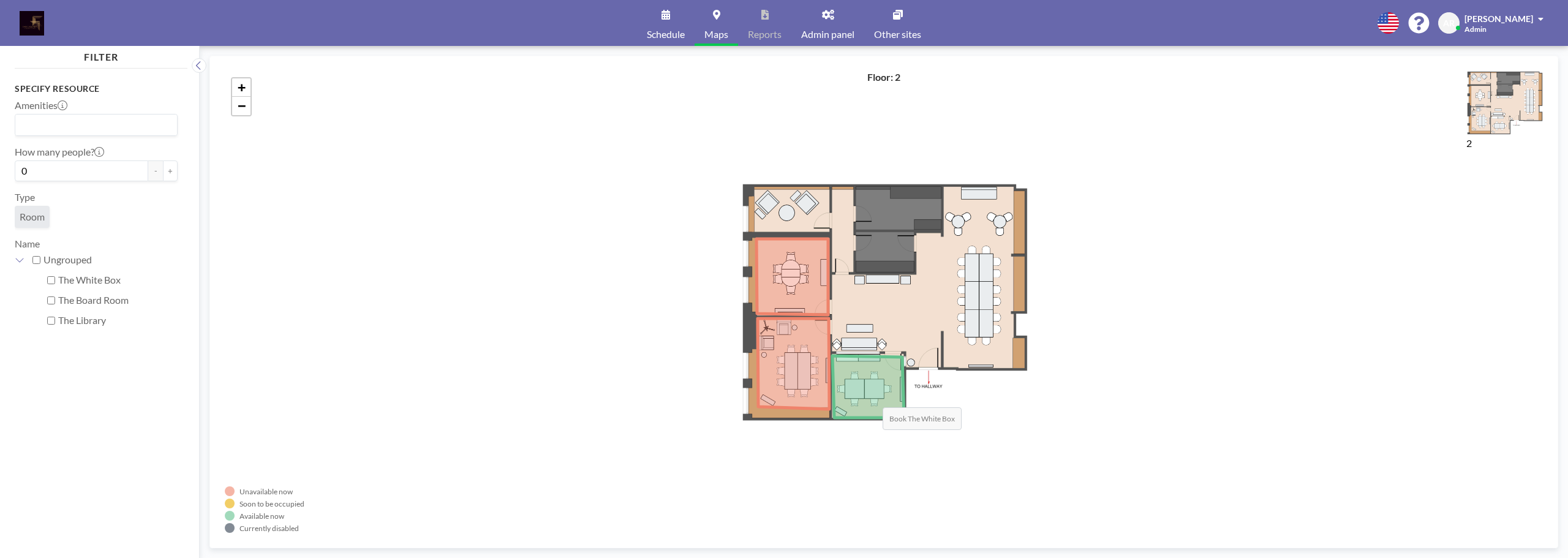
click at [871, 395] on icon at bounding box center [868, 386] width 71 height 62
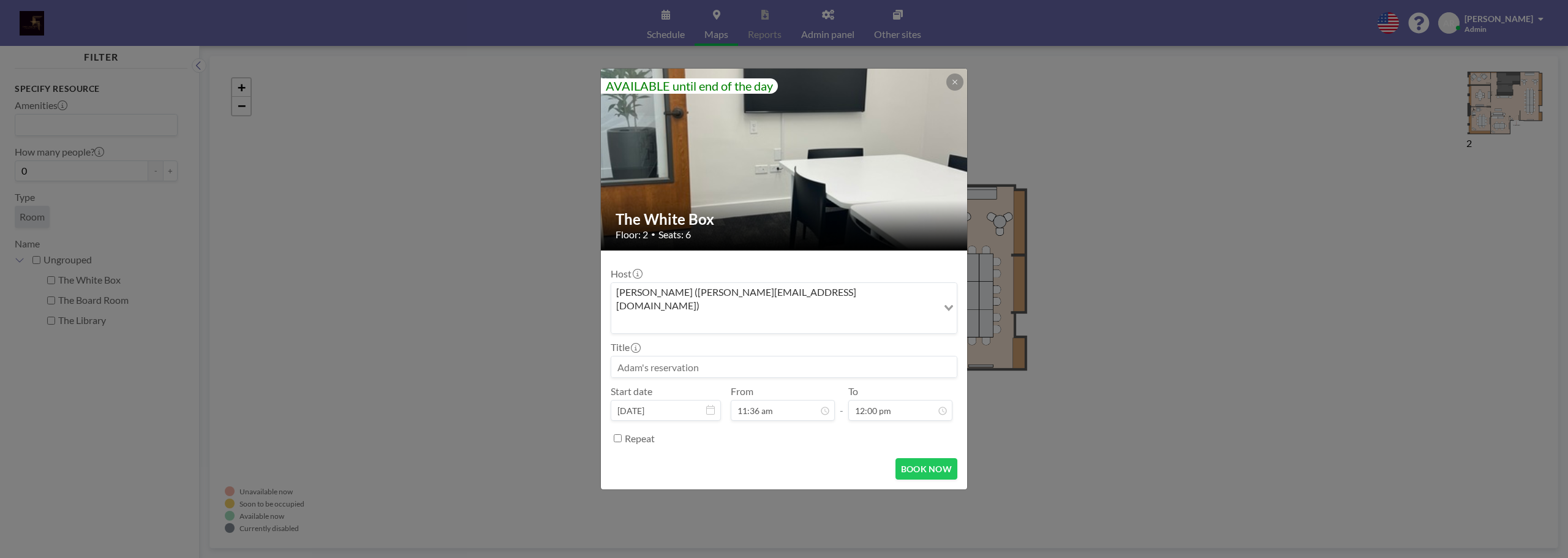
click at [706, 357] on input at bounding box center [784, 367] width 346 height 21
type input "Marina Security"
click at [911, 400] on input "12:00 pm" at bounding box center [900, 411] width 104 height 21
click at [866, 268] on div "05:00 pm" at bounding box center [886, 279] width 143 height 22
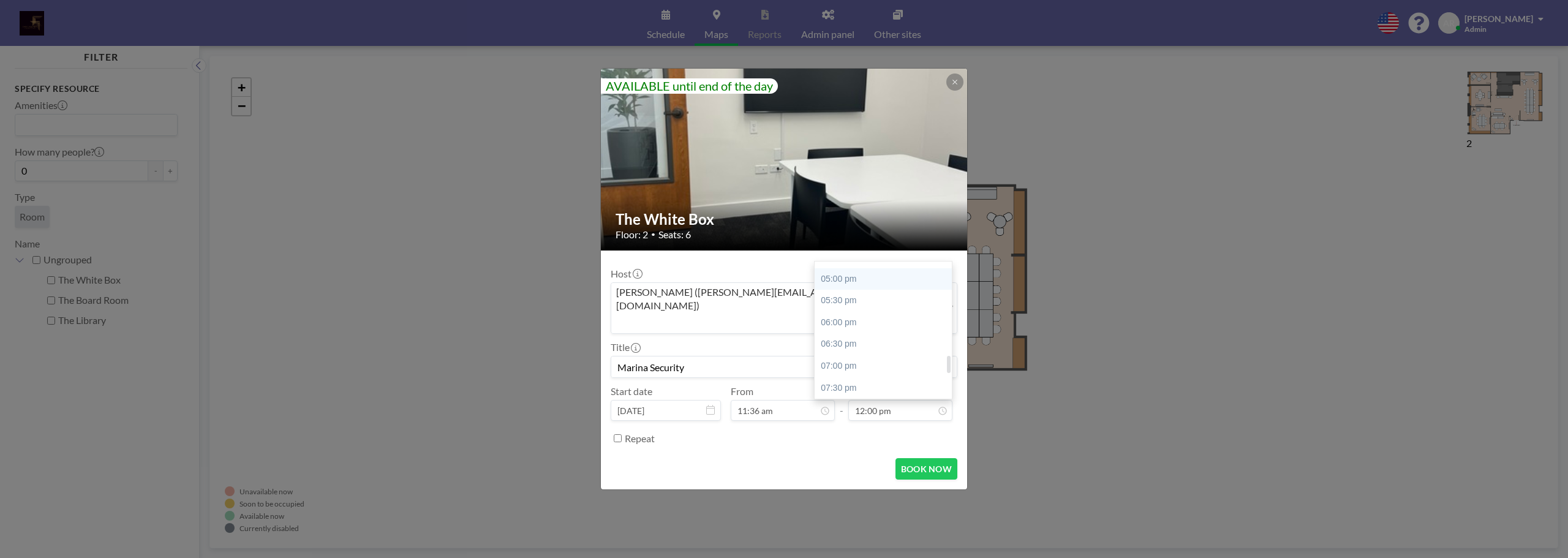
type input "05:00 pm"
click at [927, 458] on button "BOOK NOW" at bounding box center [926, 469] width 62 height 21
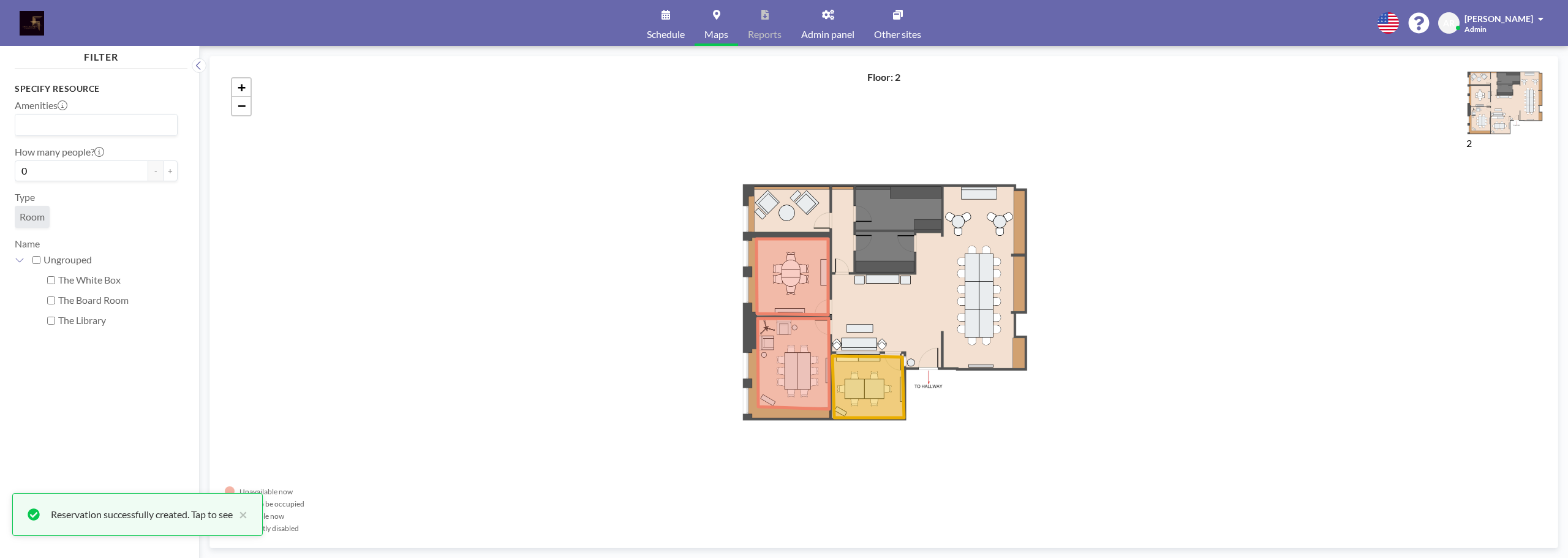
click at [553, 377] on div "+ −" at bounding box center [884, 302] width 1318 height 462
click at [617, 296] on div "+ −" at bounding box center [884, 302] width 1318 height 462
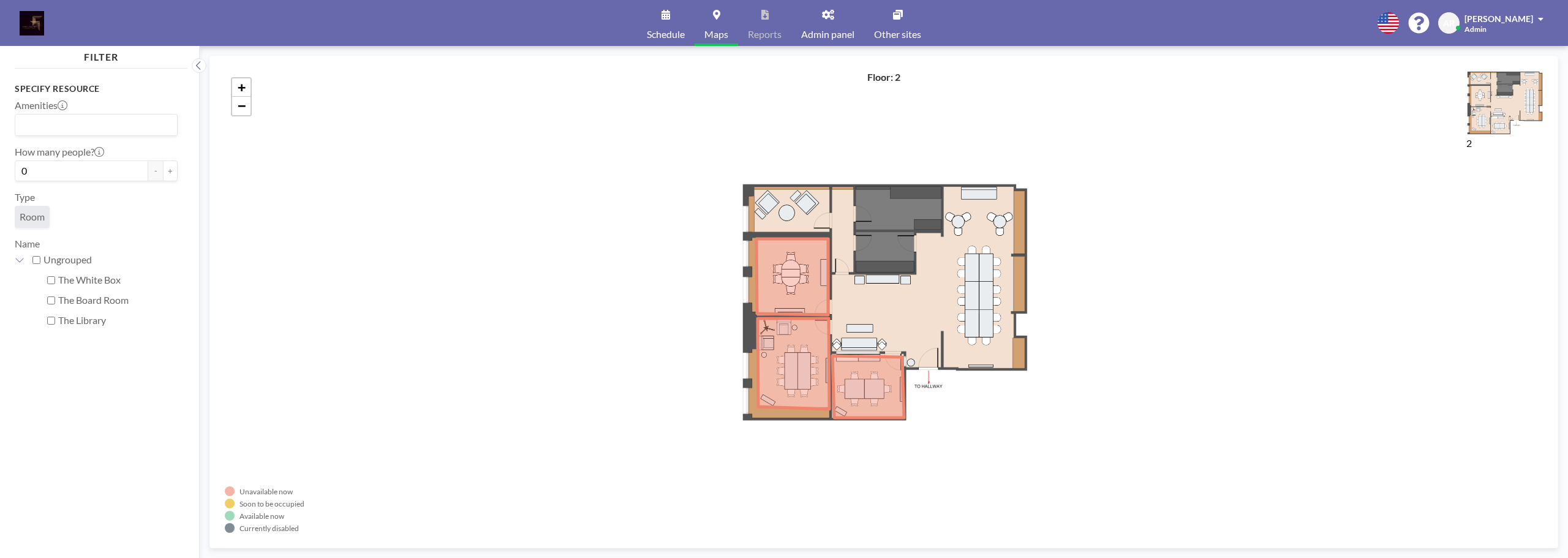
click at [662, 33] on span "Schedule" at bounding box center [666, 34] width 38 height 10
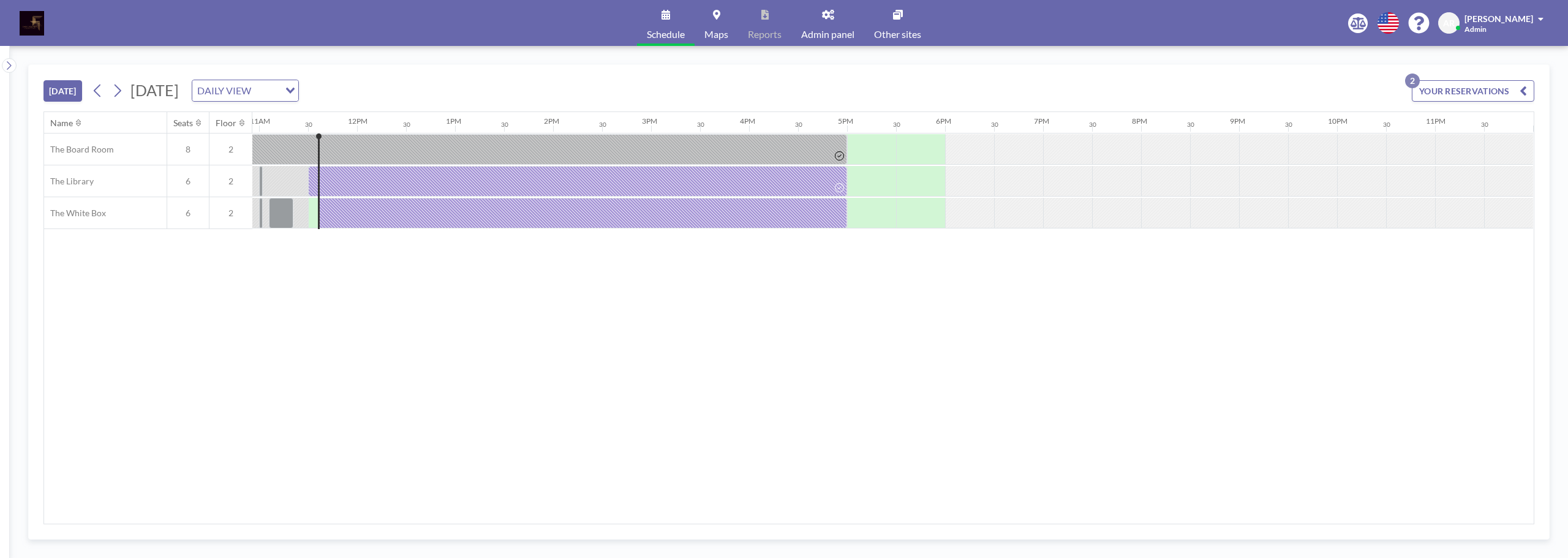
scroll to position [0, 1072]
click at [830, 368] on div "Name Seats Floor 12AM 30 1AM 30 2AM 30 3AM 30 4AM 30 5AM 30 6AM 30 7AM 30 8AM 3…" at bounding box center [789, 318] width 1490 height 411
click at [1515, 17] on span "Adam Ryon" at bounding box center [1499, 18] width 69 height 10
click at [1497, 84] on span "Log out" at bounding box center [1506, 83] width 28 height 12
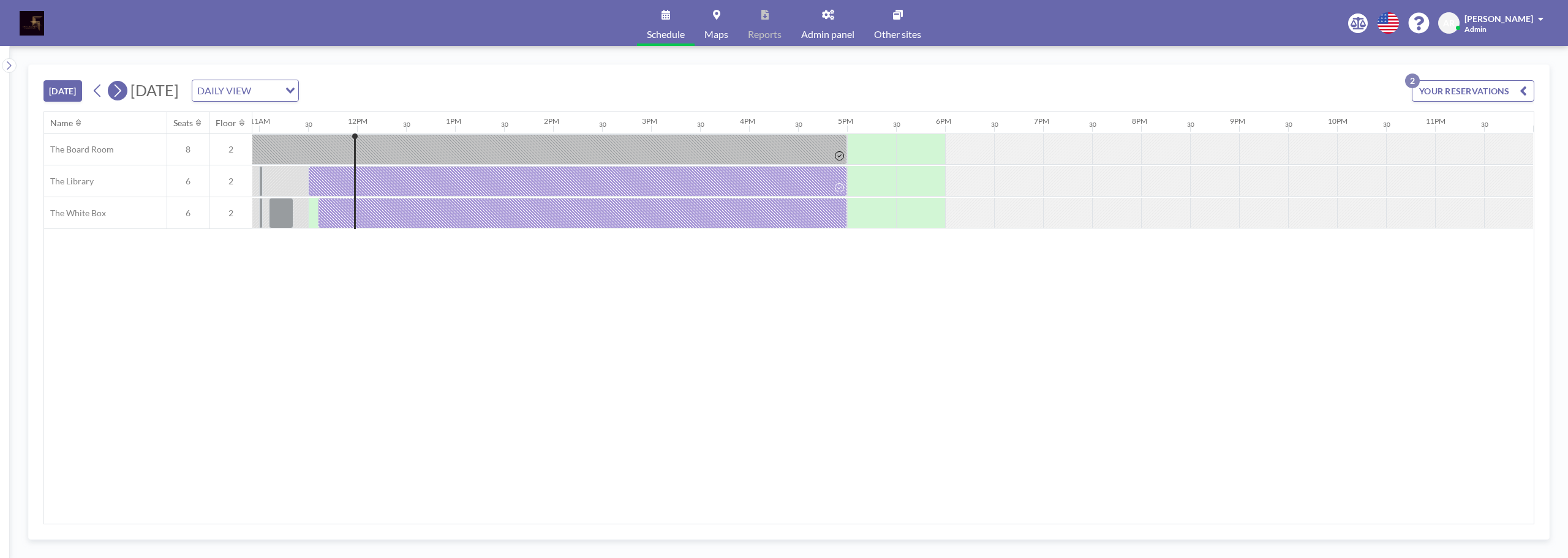
click at [118, 90] on icon at bounding box center [117, 91] width 12 height 19
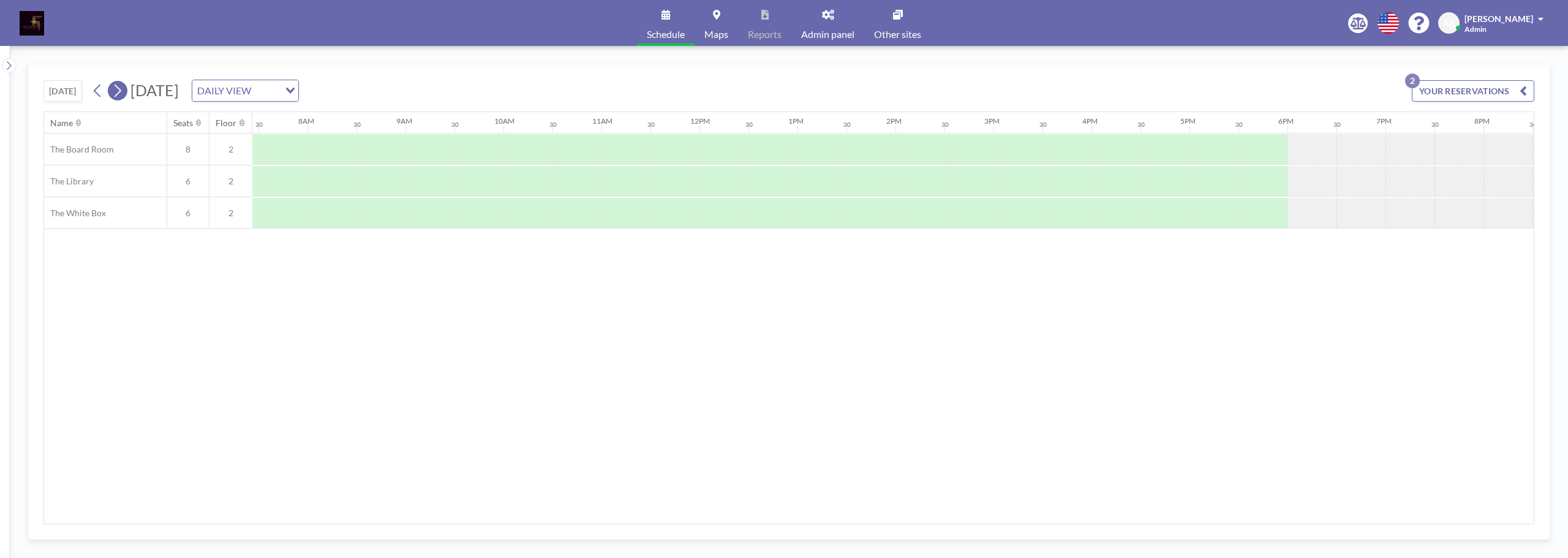
scroll to position [0, 784]
click at [118, 90] on icon at bounding box center [117, 91] width 12 height 19
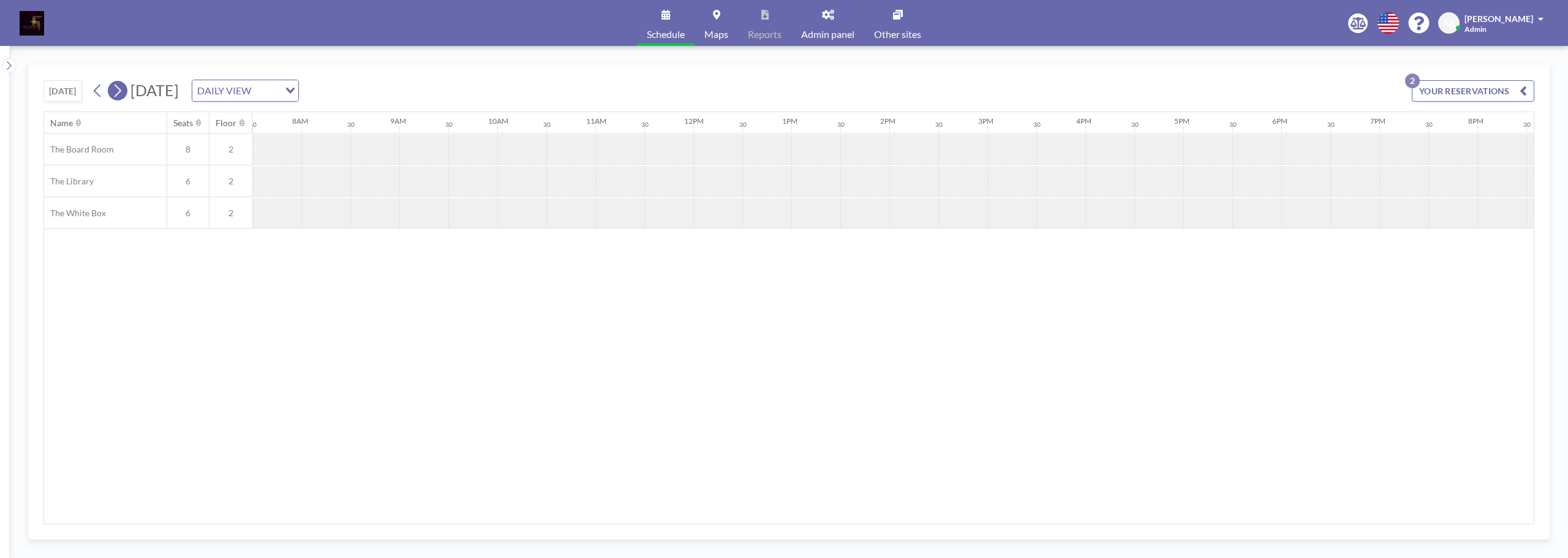
click at [118, 90] on icon at bounding box center [117, 91] width 12 height 19
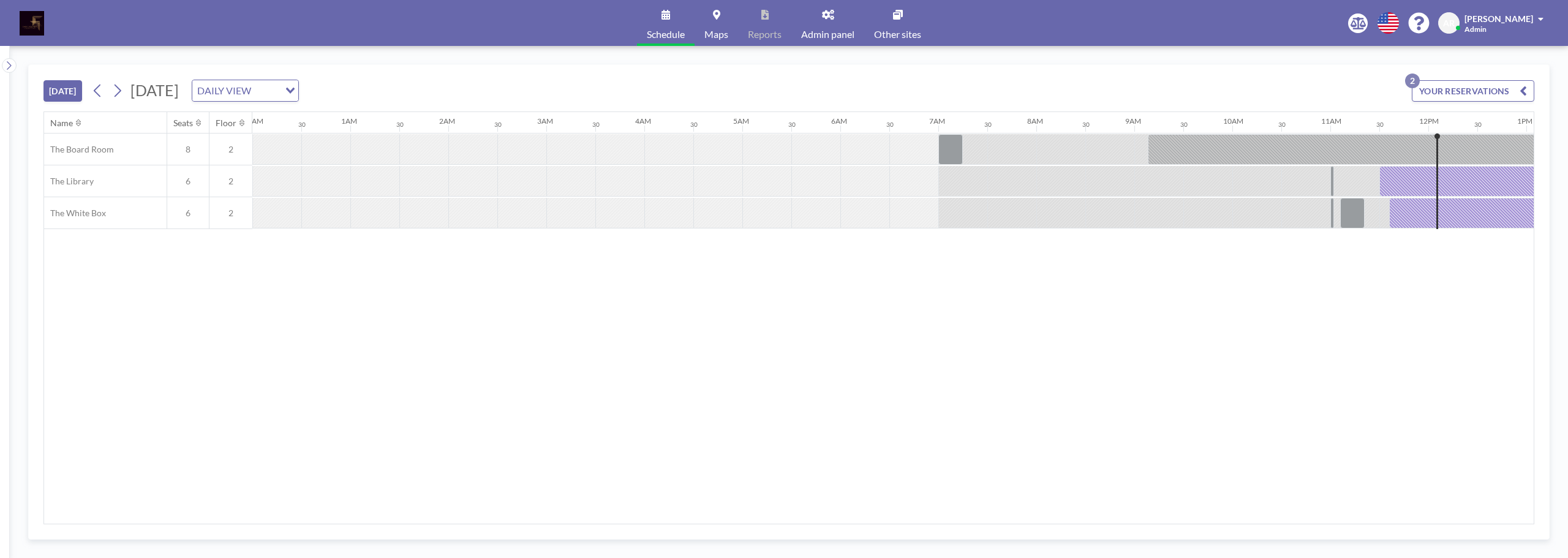
scroll to position [0, 1072]
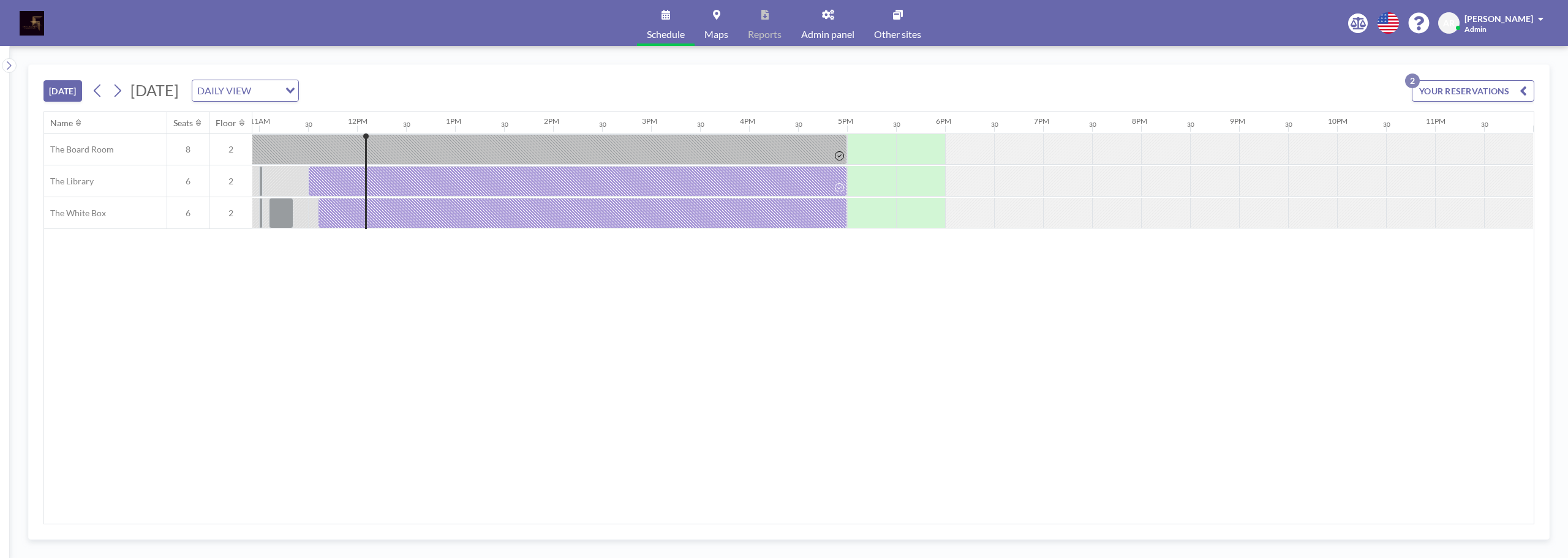
click at [1517, 21] on span "Adam Ryon" at bounding box center [1499, 18] width 69 height 10
click at [1514, 82] on span "Log out" at bounding box center [1506, 83] width 28 height 12
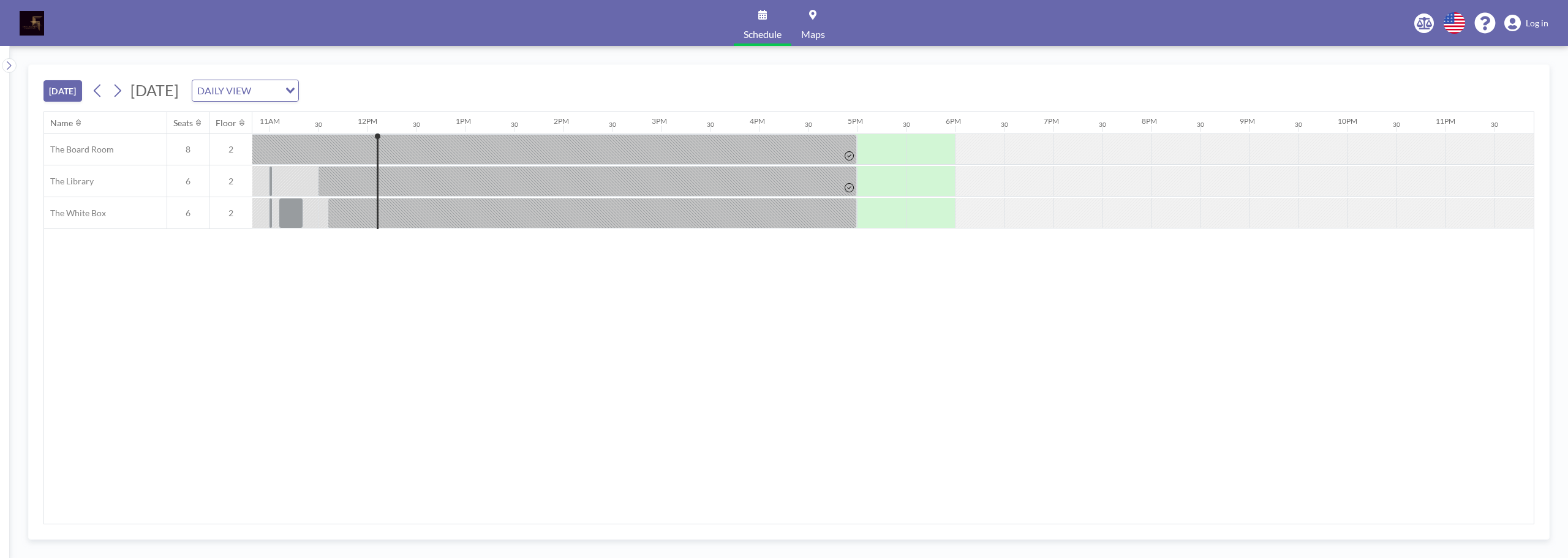
scroll to position [0, 1072]
click at [806, 33] on span "Maps" at bounding box center [813, 34] width 24 height 10
